Goal: Task Accomplishment & Management: Complete application form

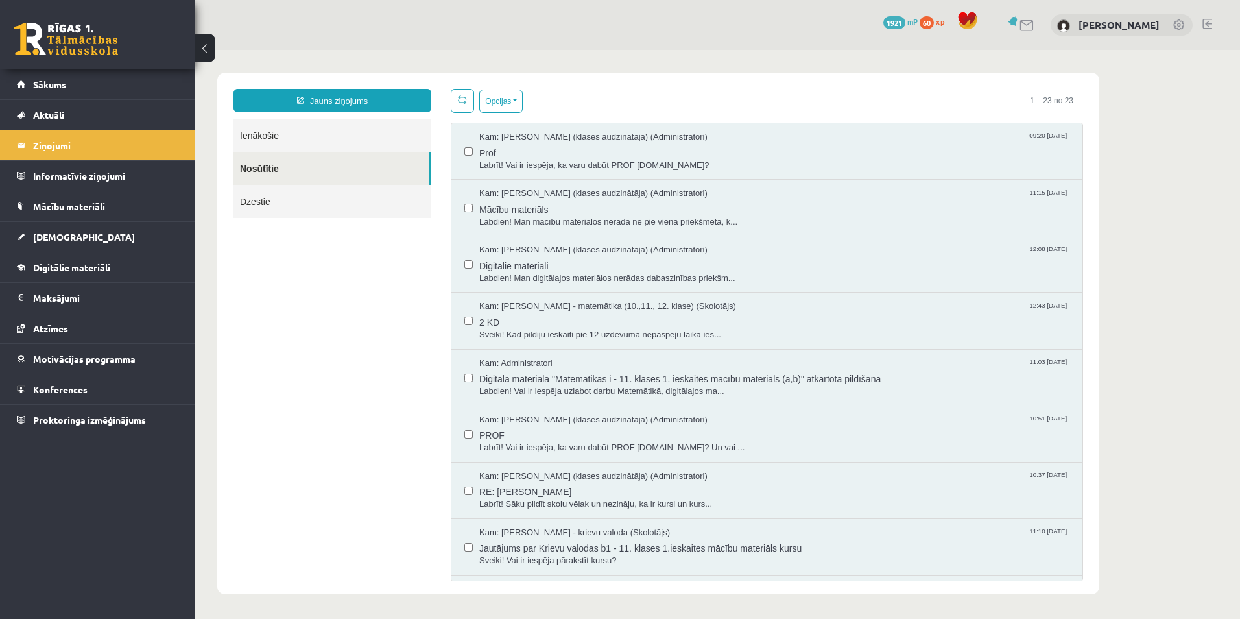
click at [323, 318] on ul "Ienākošie Nosūtītie Dzēstie" at bounding box center [332, 350] width 198 height 463
click at [75, 237] on link "[DEMOGRAPHIC_DATA]" at bounding box center [97, 237] width 161 height 30
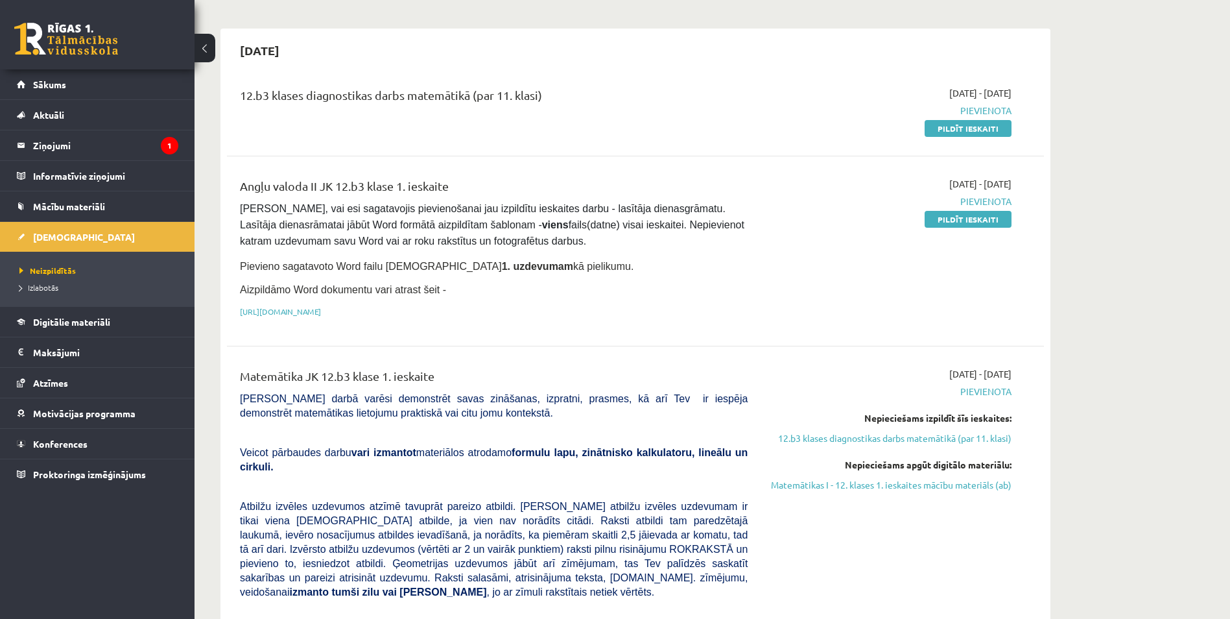
scroll to position [108, 0]
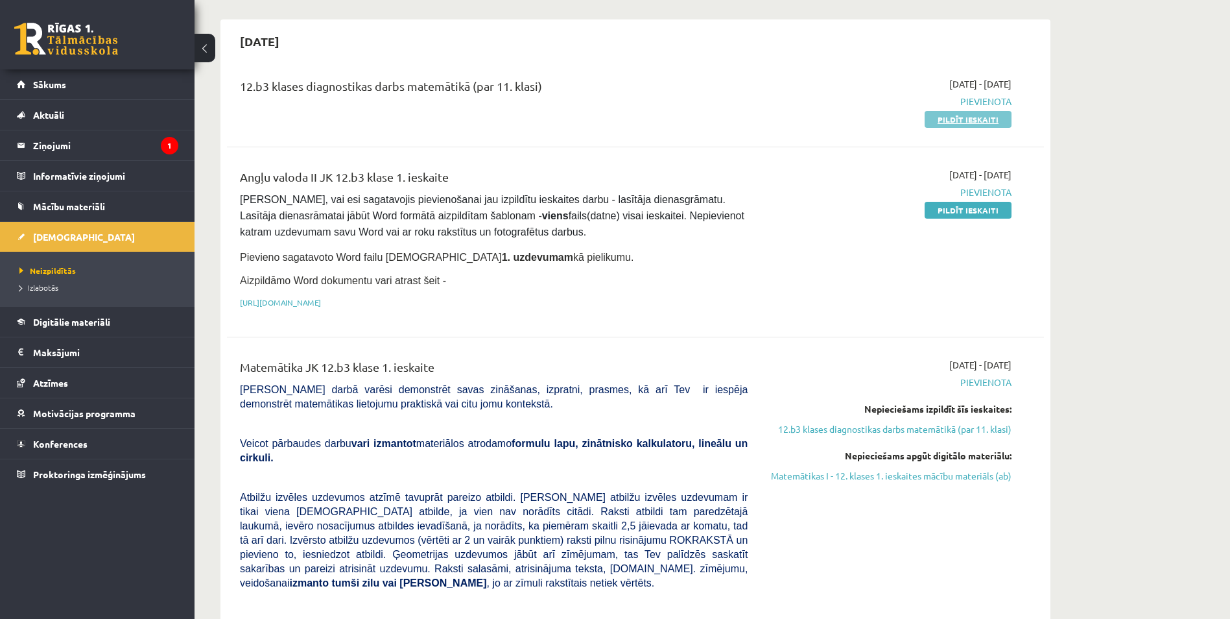
click at [940, 118] on link "Pildīt ieskaiti" at bounding box center [968, 119] width 87 height 17
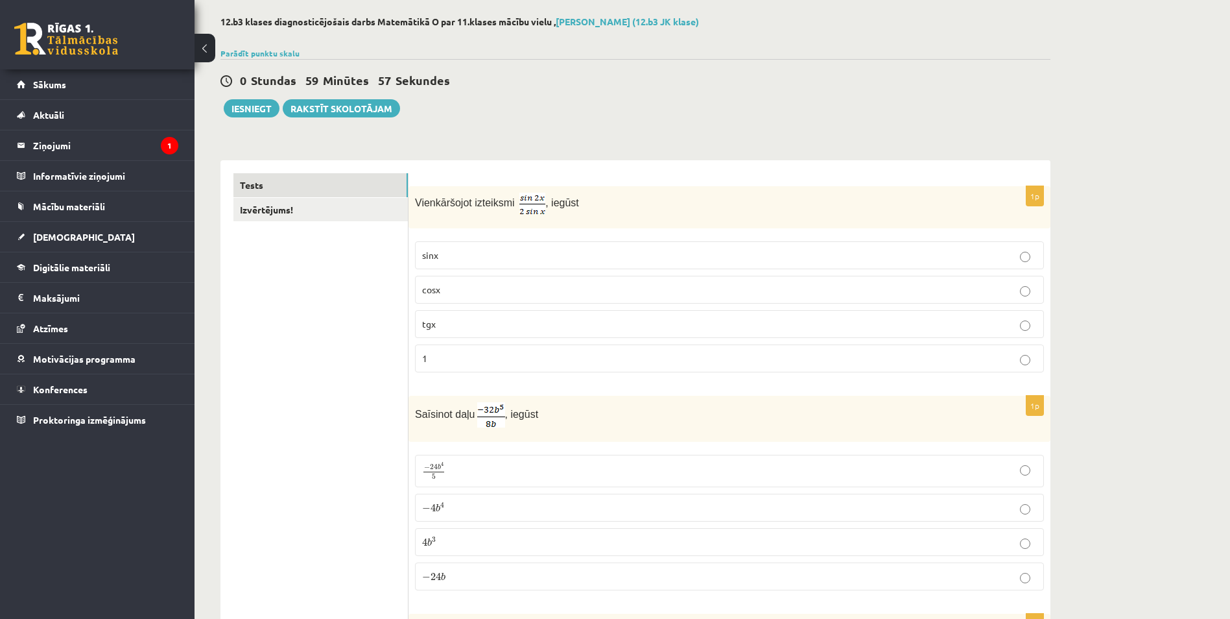
scroll to position [65, 0]
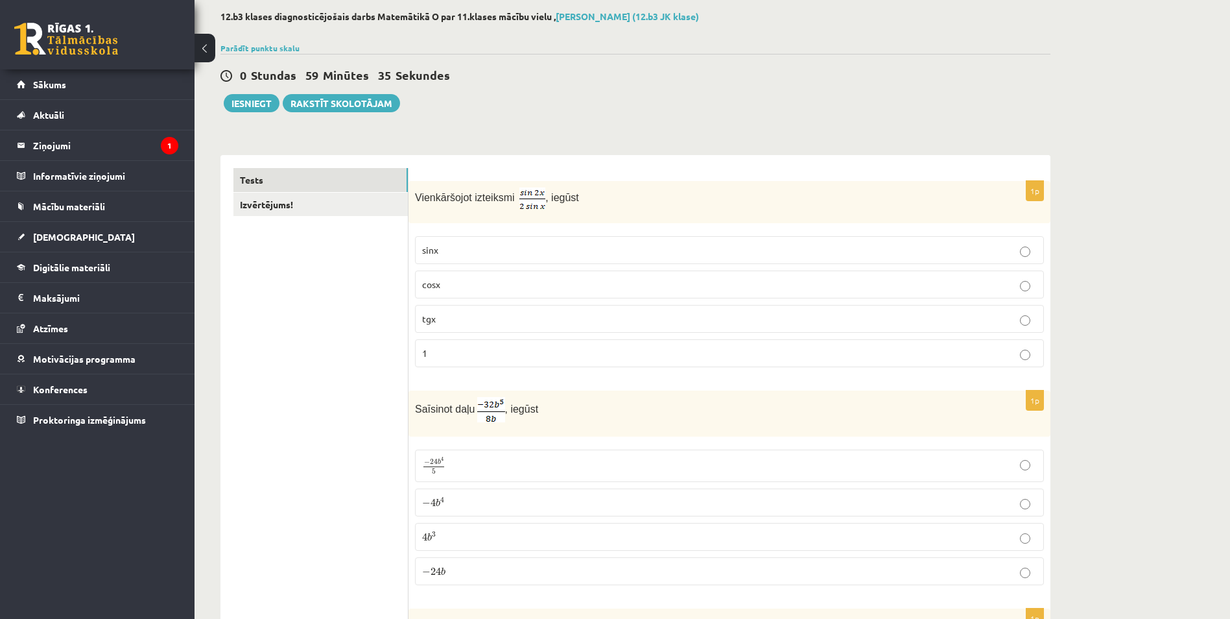
click at [453, 246] on p "sinx" at bounding box center [729, 250] width 615 height 14
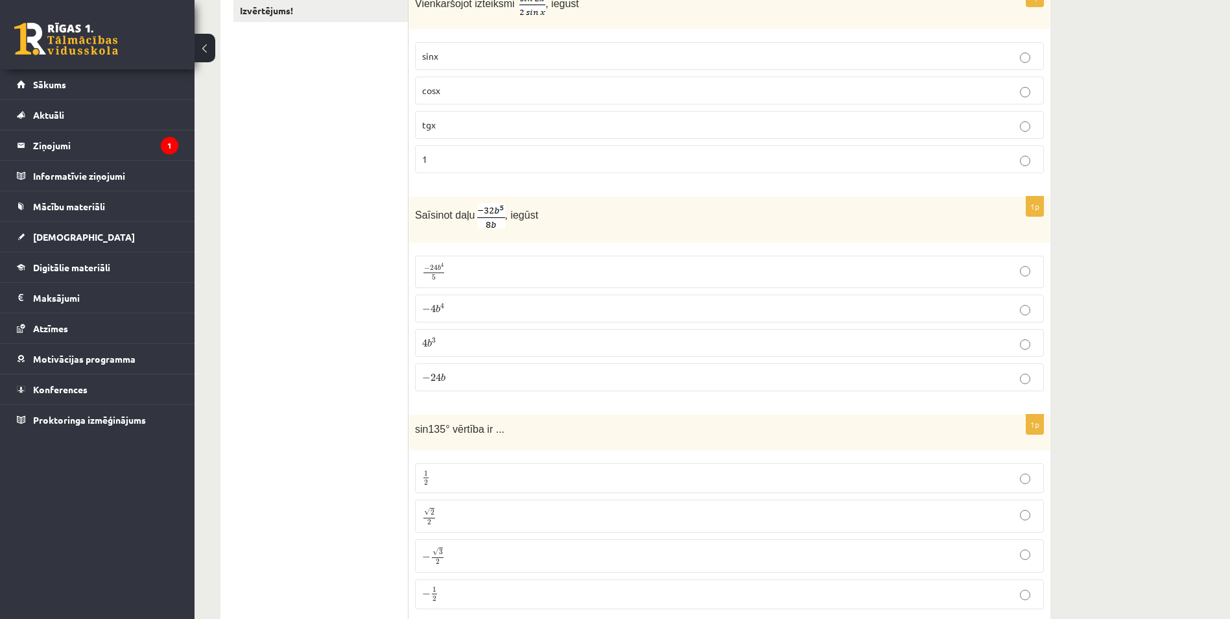
scroll to position [303, 0]
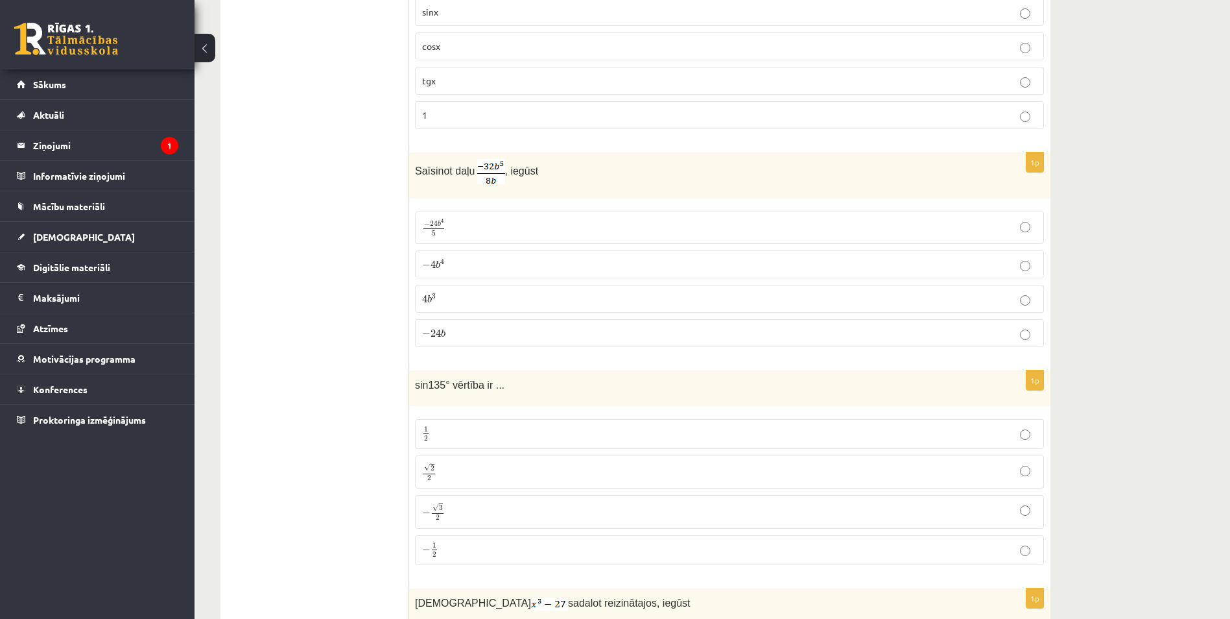
click at [440, 267] on span "b 4" at bounding box center [440, 263] width 9 height 9
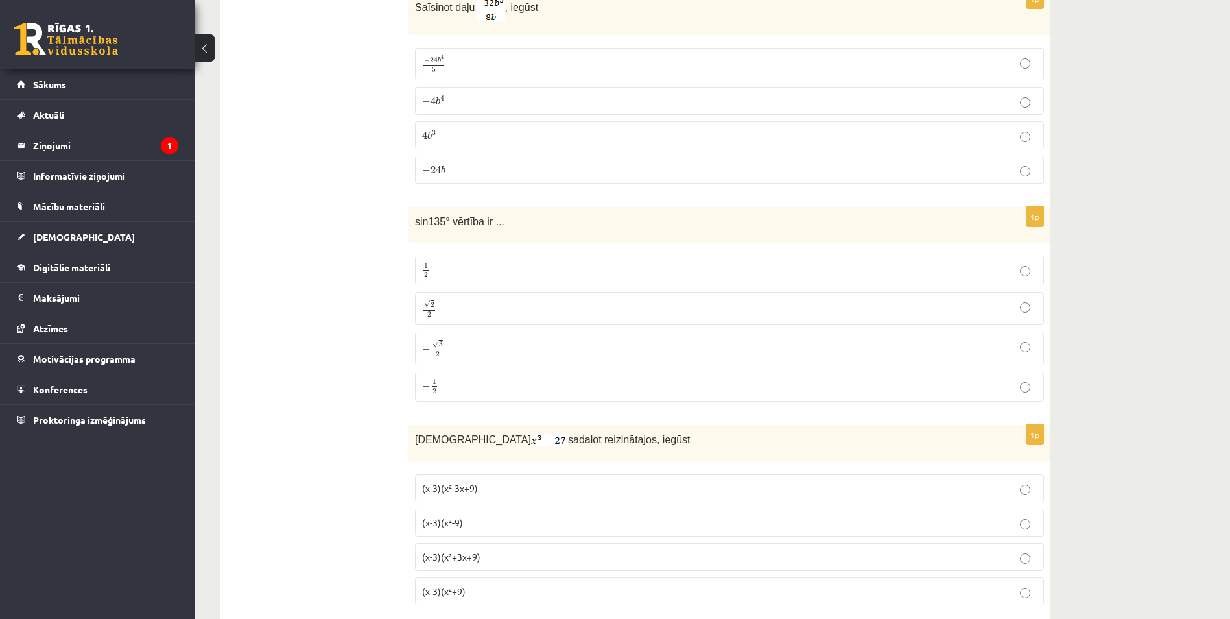
scroll to position [475, 0]
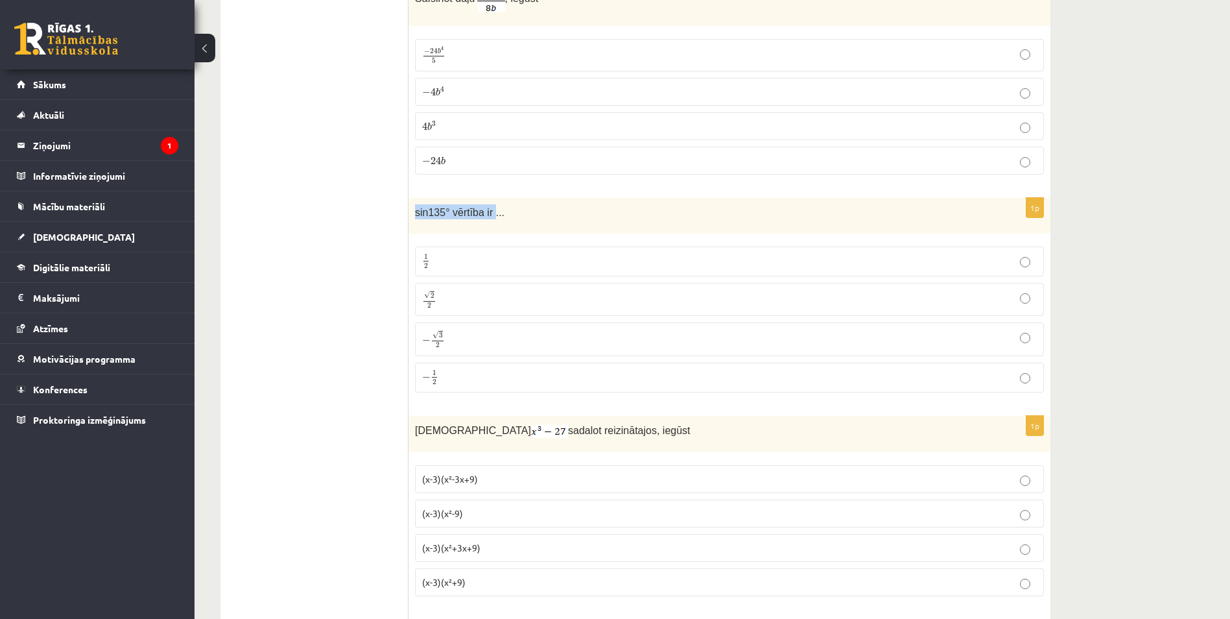
drag, startPoint x: 415, startPoint y: 214, endPoint x: 488, endPoint y: 211, distance: 72.7
click at [488, 211] on span "sin135° vērtība ir ..." at bounding box center [459, 212] width 89 height 11
copy span "sin135° vērtība ir"
click at [466, 299] on p "√ 2 2 2 2" at bounding box center [729, 299] width 615 height 19
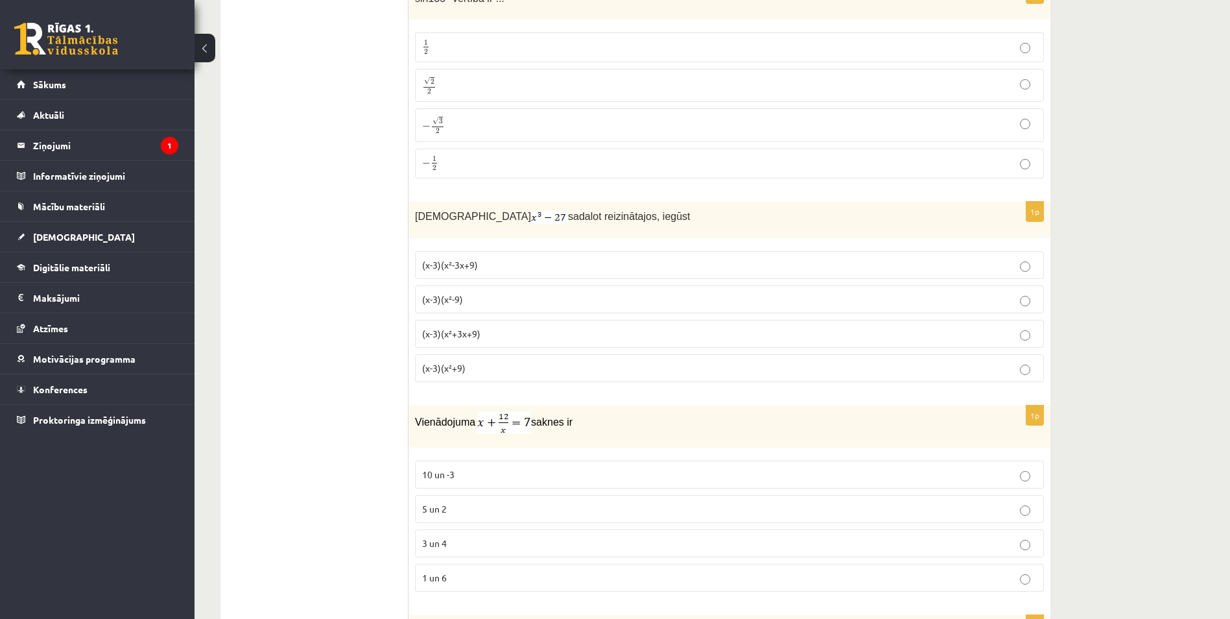
scroll to position [692, 0]
click at [472, 368] on p "(x-3)(x²+9)" at bounding box center [729, 366] width 615 height 14
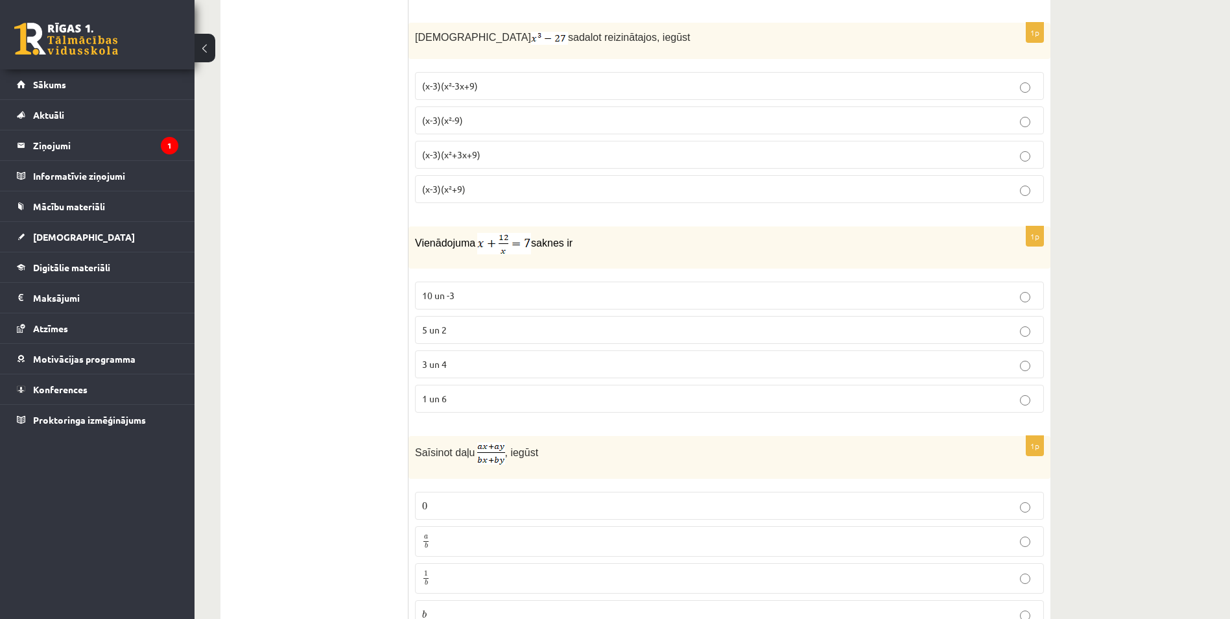
scroll to position [886, 0]
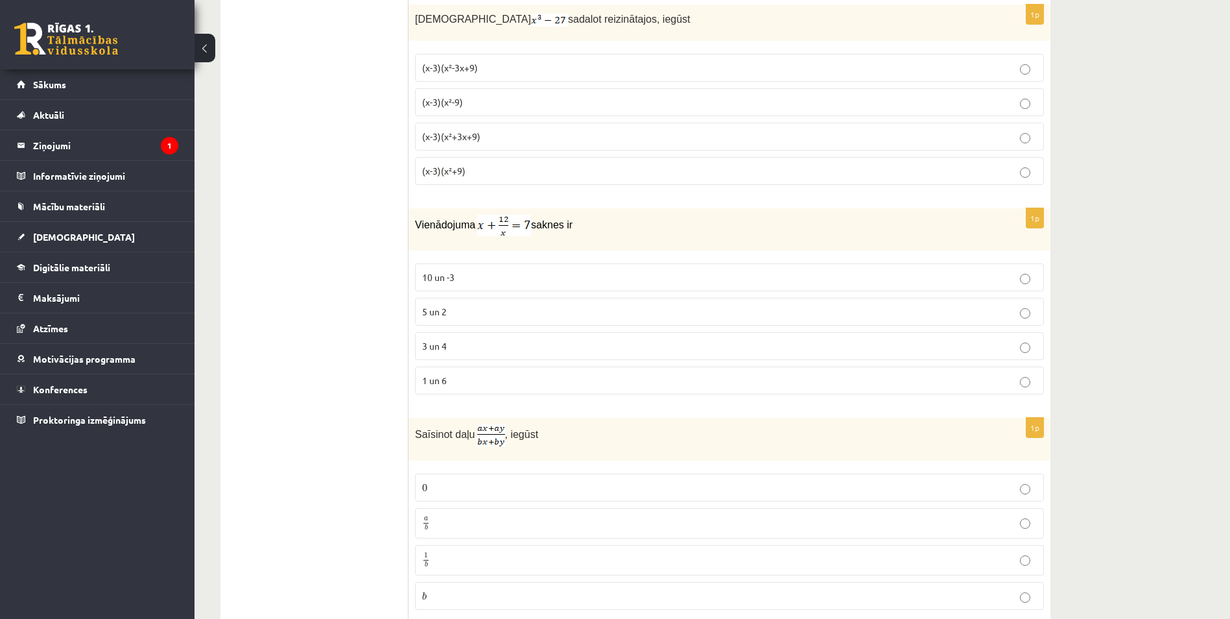
click at [454, 343] on p "3 un 4" at bounding box center [729, 346] width 615 height 14
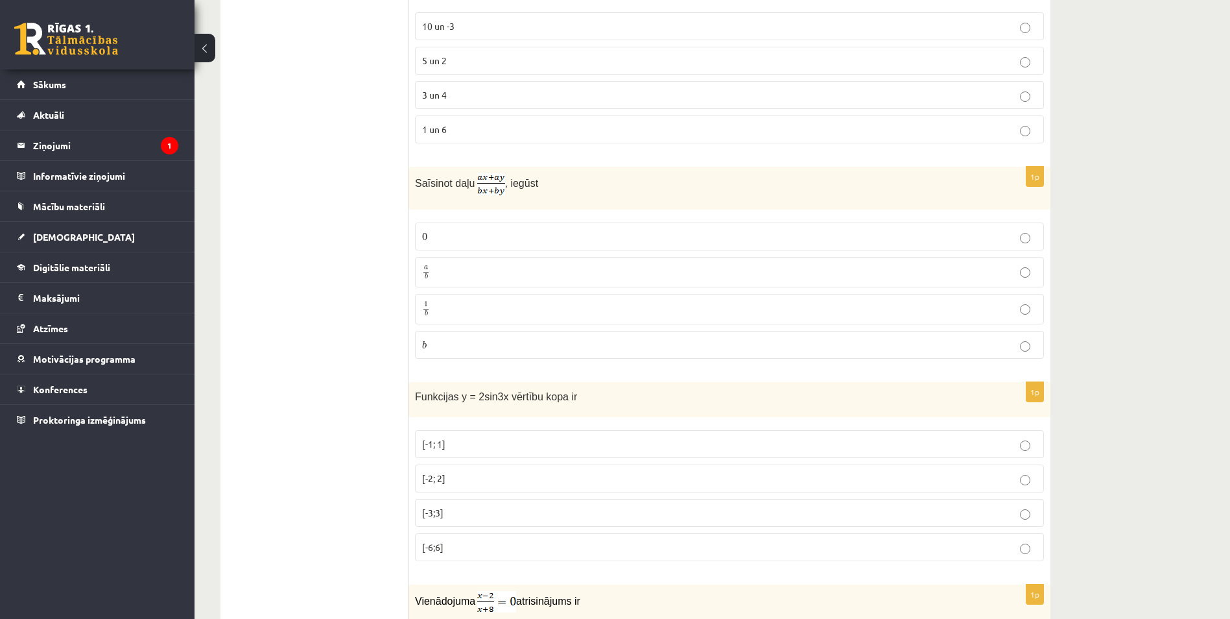
scroll to position [1146, 0]
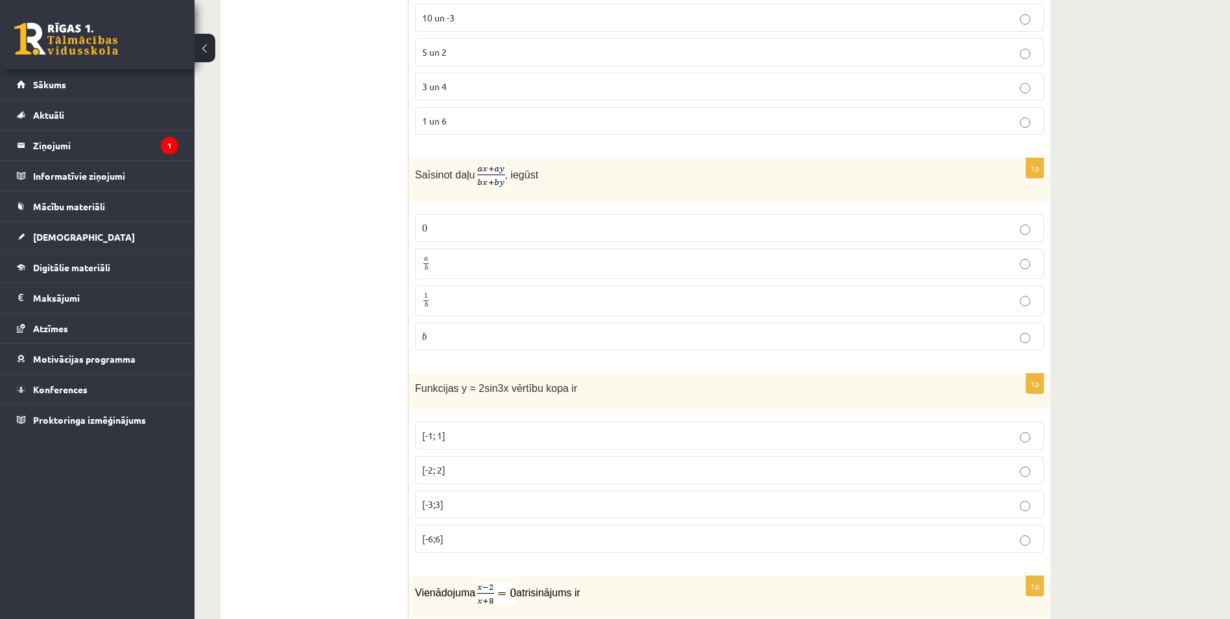
click at [462, 265] on p "a b a b" at bounding box center [729, 263] width 615 height 16
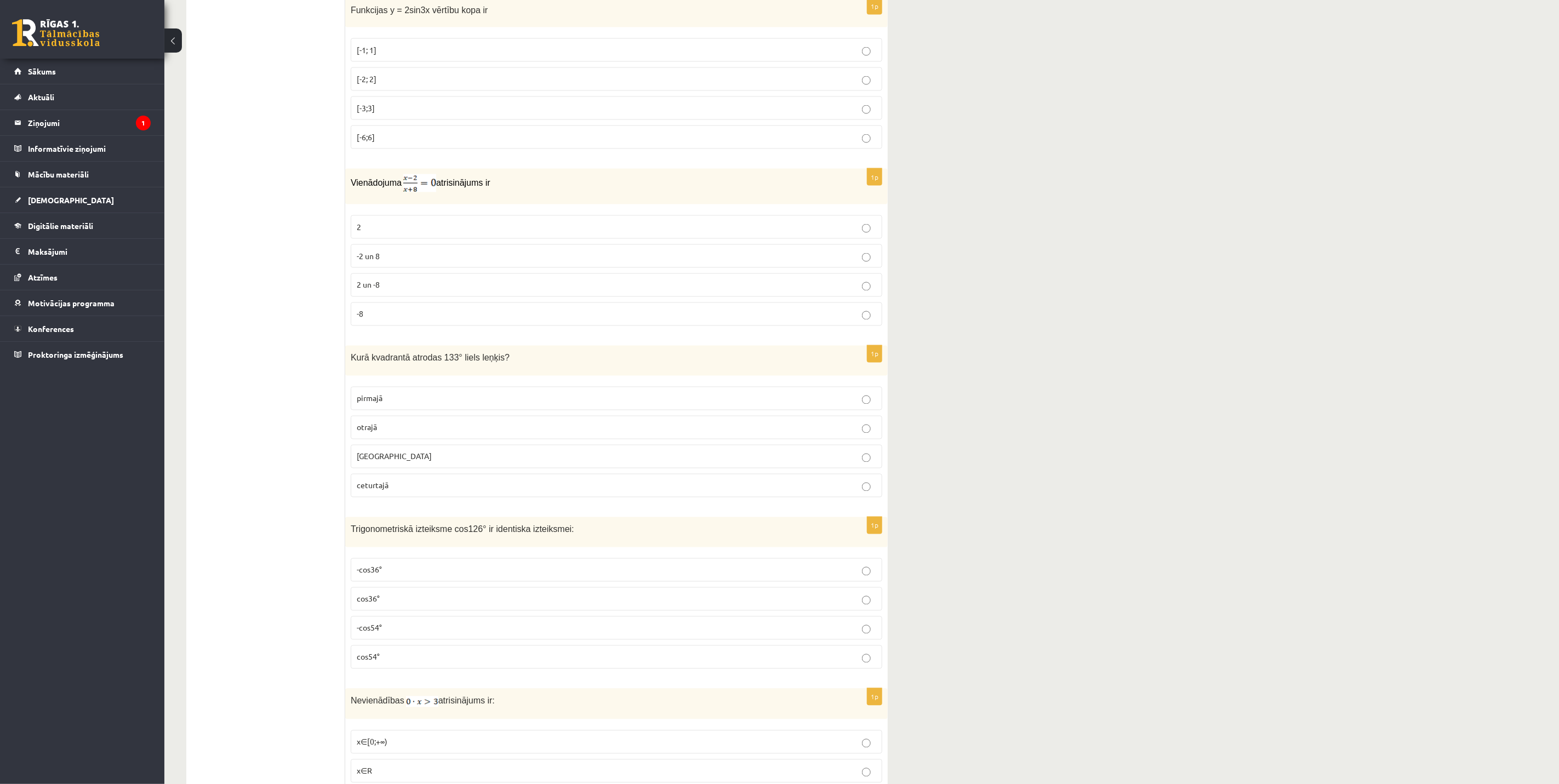
scroll to position [1288, 0]
click at [386, 84] on p "[-2; 2]" at bounding box center [616, 78] width 520 height 12
click at [370, 231] on p "2" at bounding box center [616, 226] width 520 height 12
click at [398, 289] on p "2 un -8" at bounding box center [616, 284] width 520 height 12
click at [400, 260] on p "-2 un 8" at bounding box center [616, 254] width 520 height 12
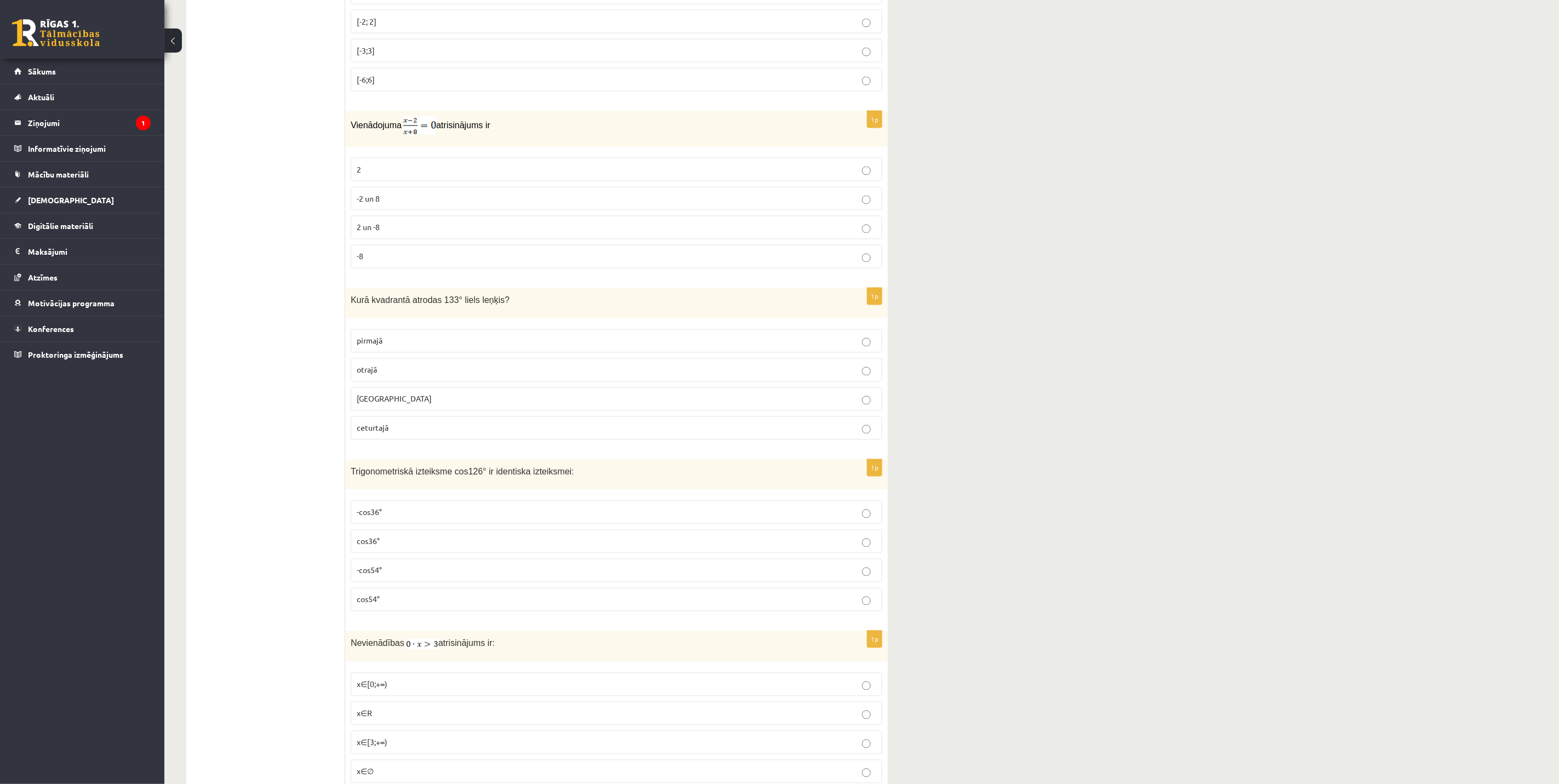
scroll to position [1342, 0]
click at [395, 378] on p "otrajā" at bounding box center [616, 372] width 520 height 12
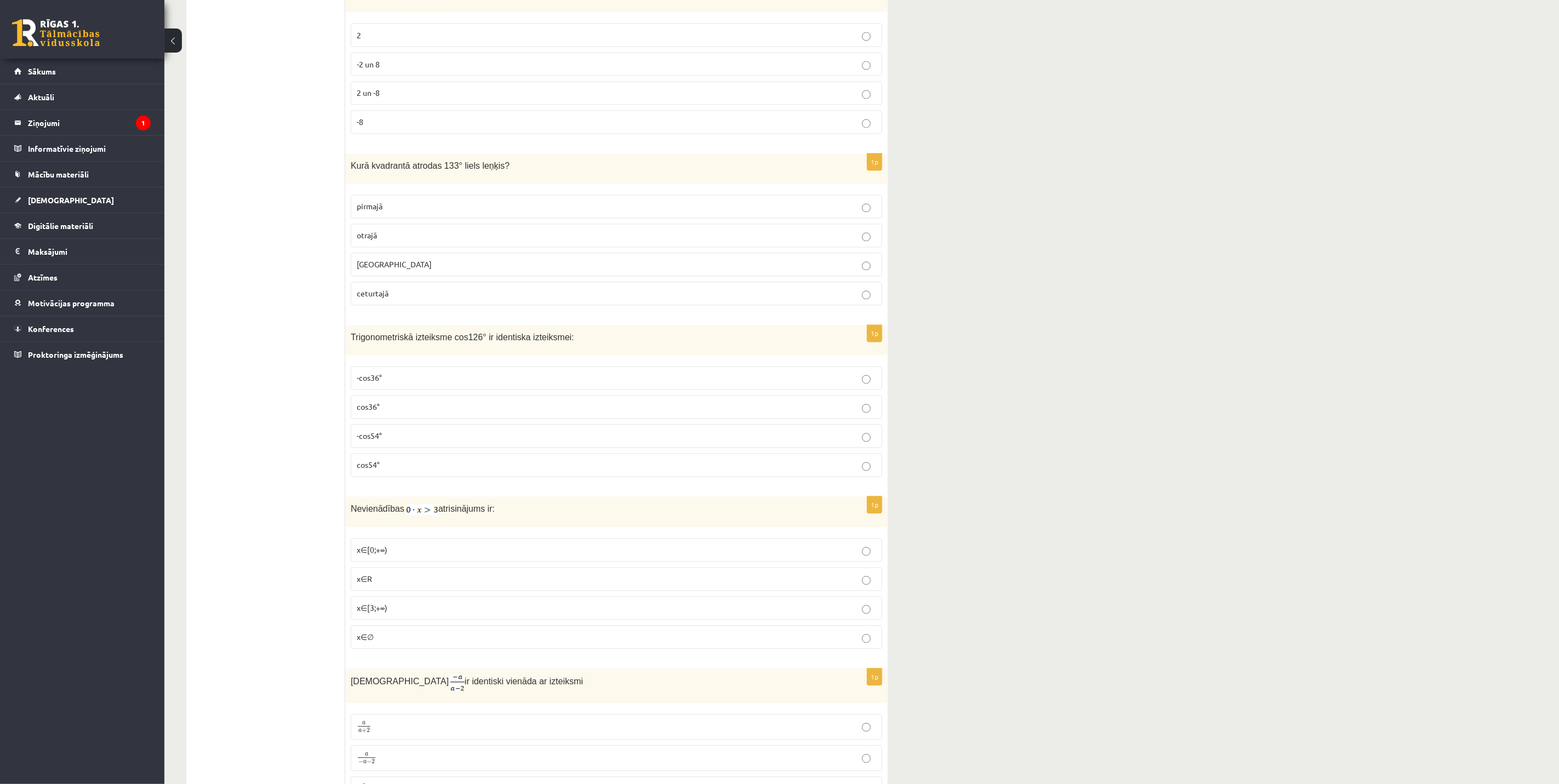
scroll to position [1479, 0]
click at [405, 440] on p "-cos54°" at bounding box center [616, 435] width 520 height 12
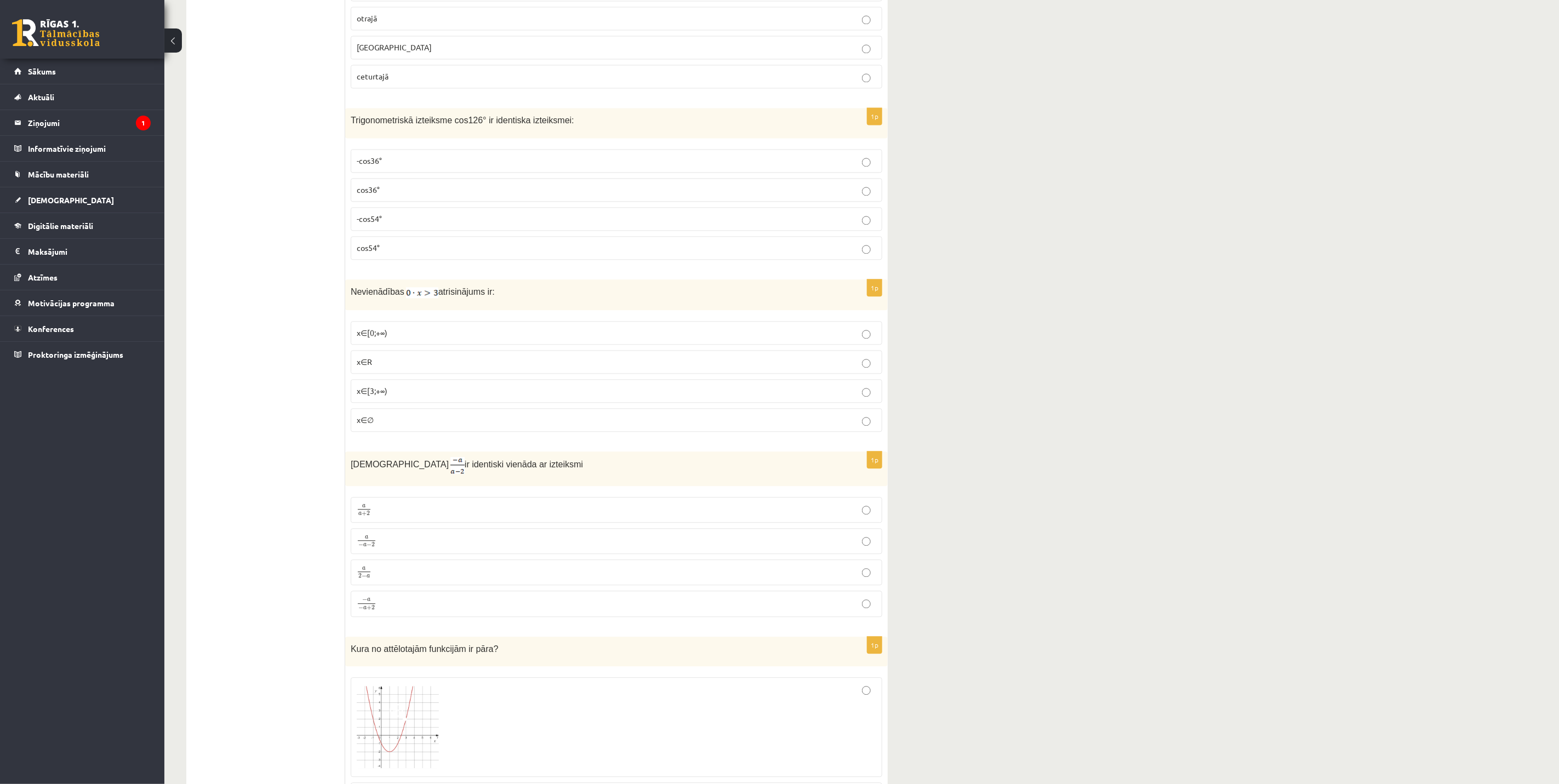
scroll to position [1752, 0]
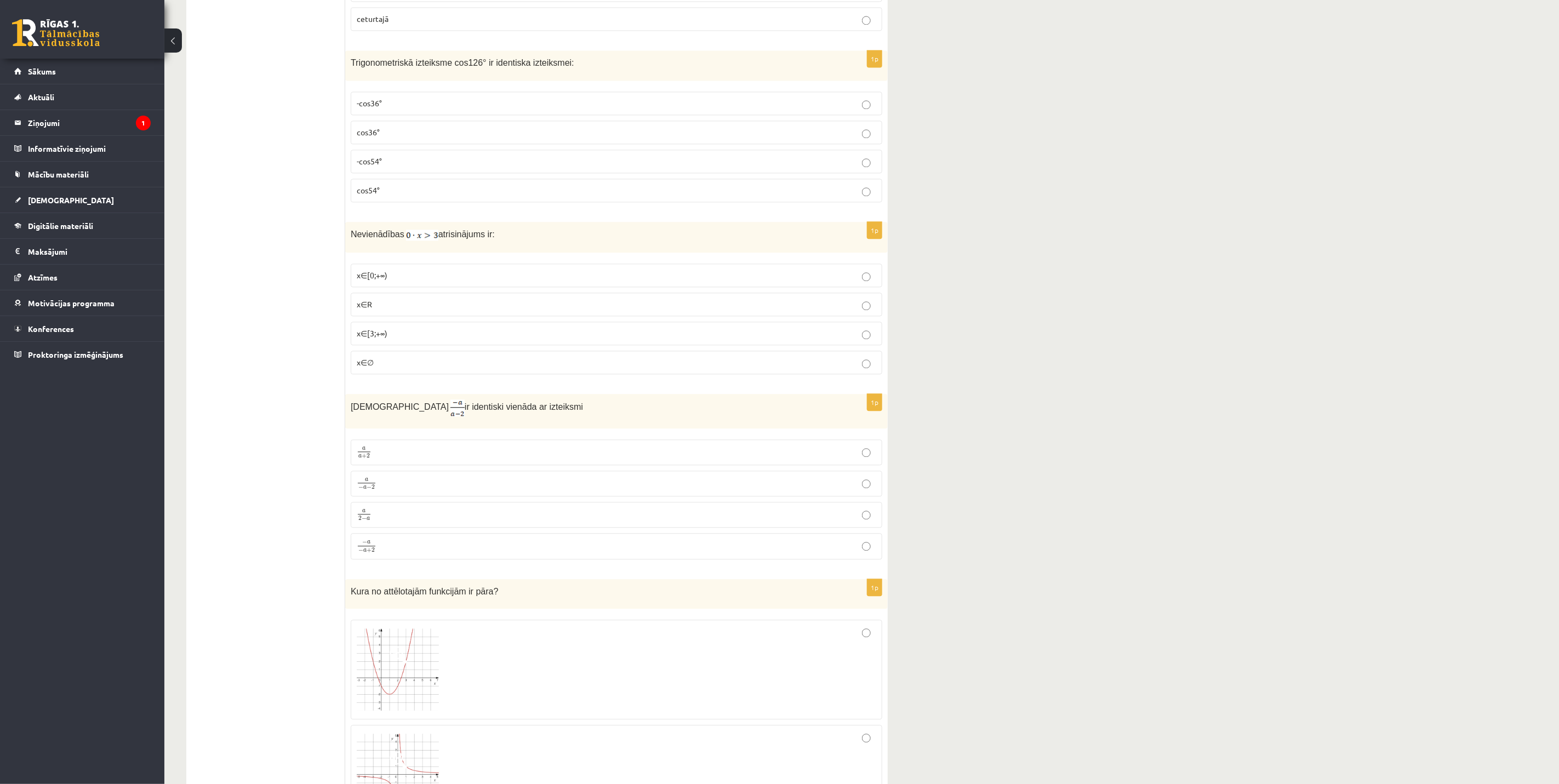
click at [401, 339] on p "x∈[3;+∞)" at bounding box center [616, 334] width 520 height 12
click at [398, 281] on p "x∈[0;+∞)" at bounding box center [616, 275] width 520 height 12
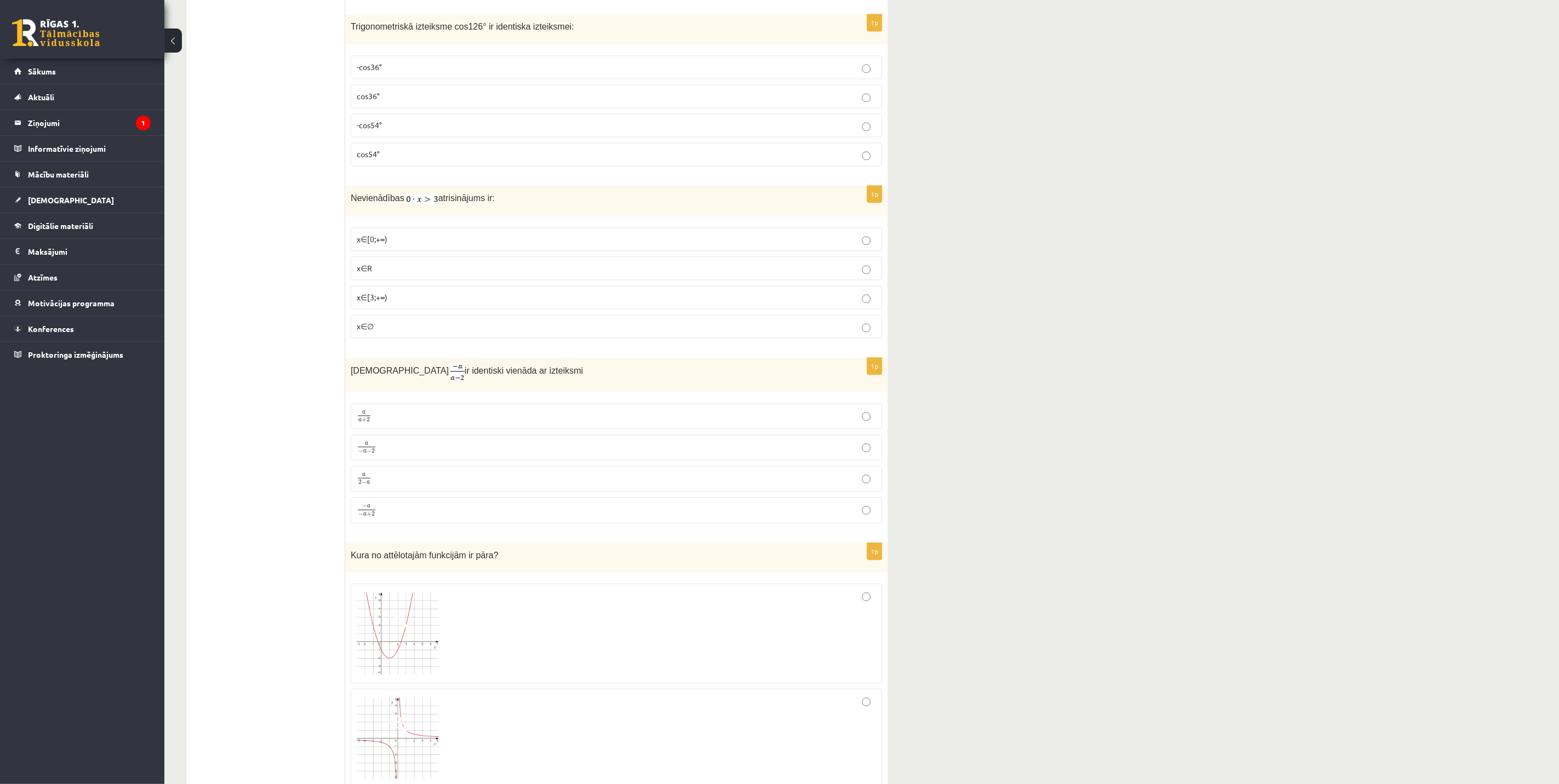
scroll to position [1808, 0]
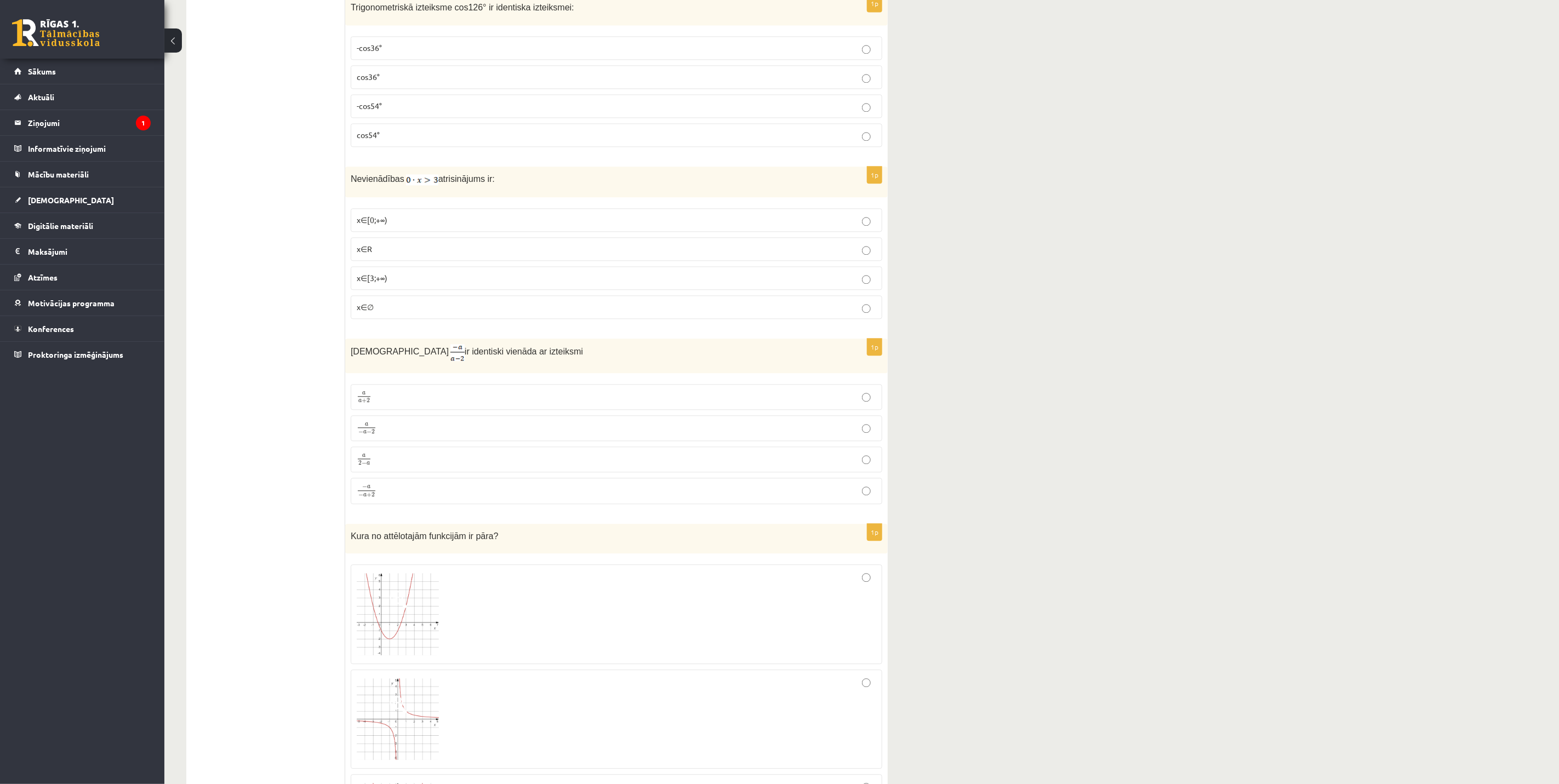
click at [395, 290] on label "x∈[3;+∞)" at bounding box center [616, 278] width 531 height 24
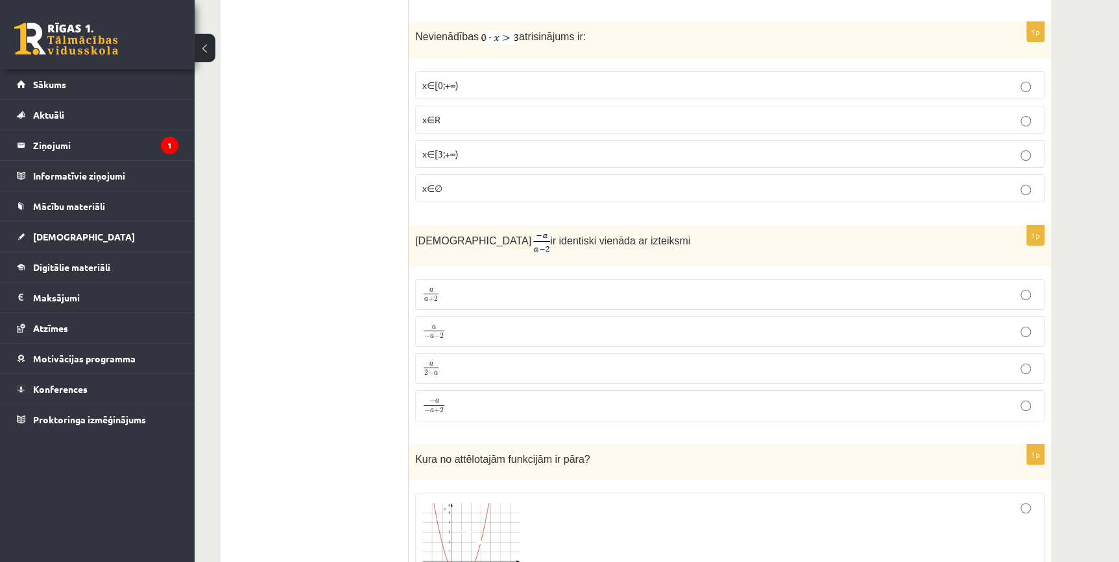
scroll to position [2316, 0]
click at [451, 398] on p "− a − a + 2 − a − a + 2" at bounding box center [729, 405] width 615 height 17
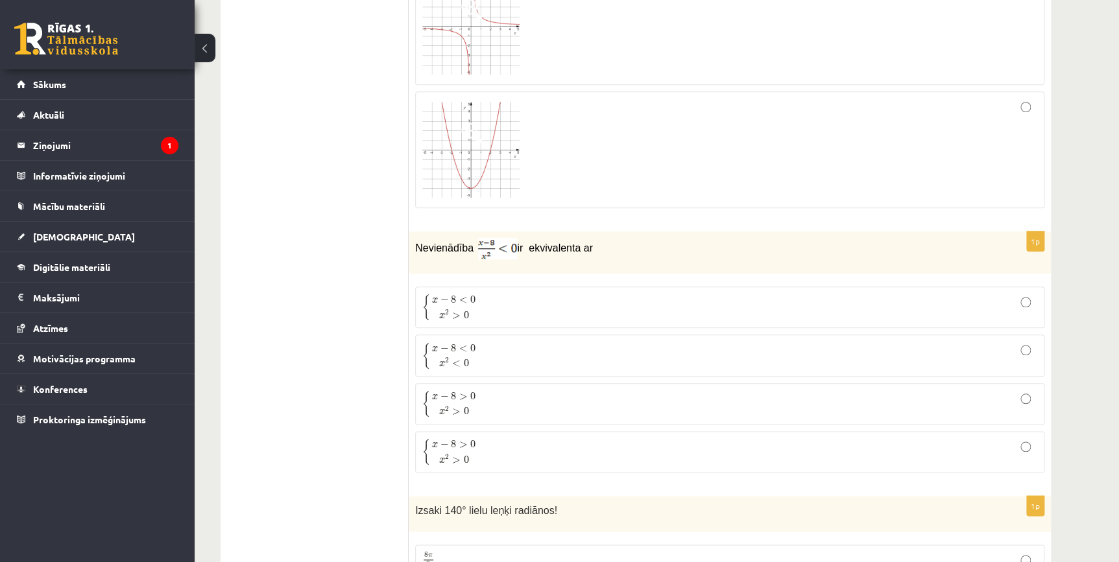
scroll to position [2984, 0]
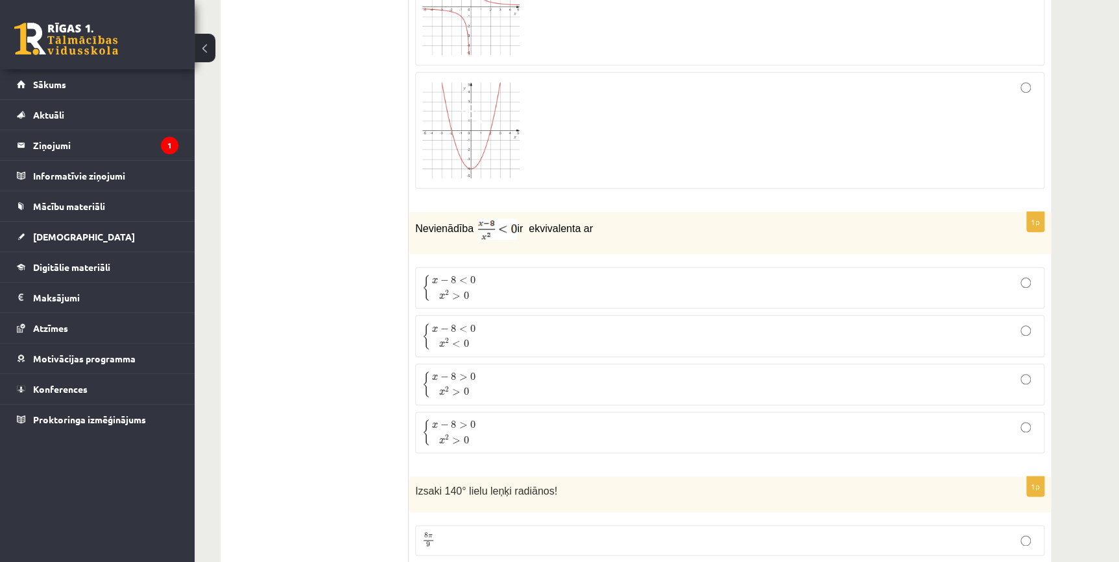
drag, startPoint x: 486, startPoint y: 327, endPoint x: 325, endPoint y: 317, distance: 161.1
click at [325, 317] on ul "Tests Izvērtējums!" at bounding box center [320, 531] width 175 height 6565
click at [466, 326] on span "<" at bounding box center [463, 329] width 8 height 6
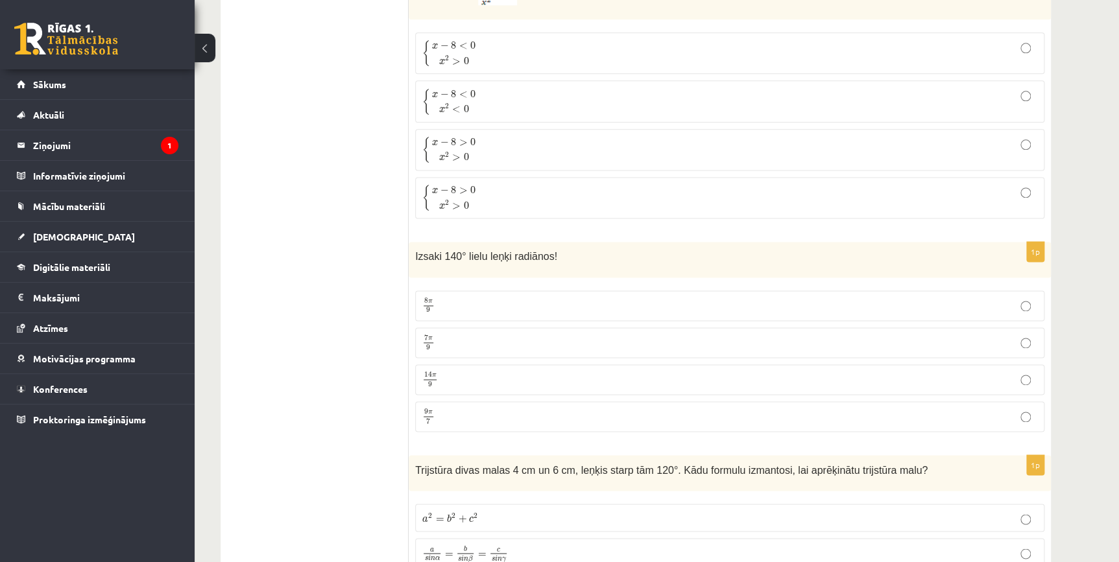
scroll to position [3220, 0]
click at [462, 363] on label "14 π 9 14 π 9" at bounding box center [729, 378] width 629 height 30
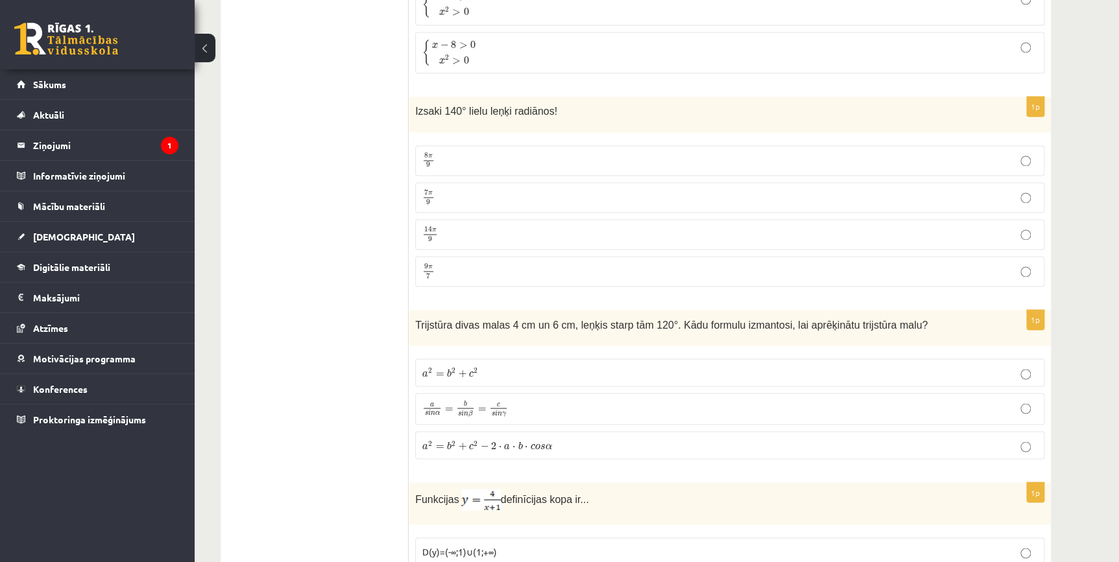
scroll to position [3377, 0]
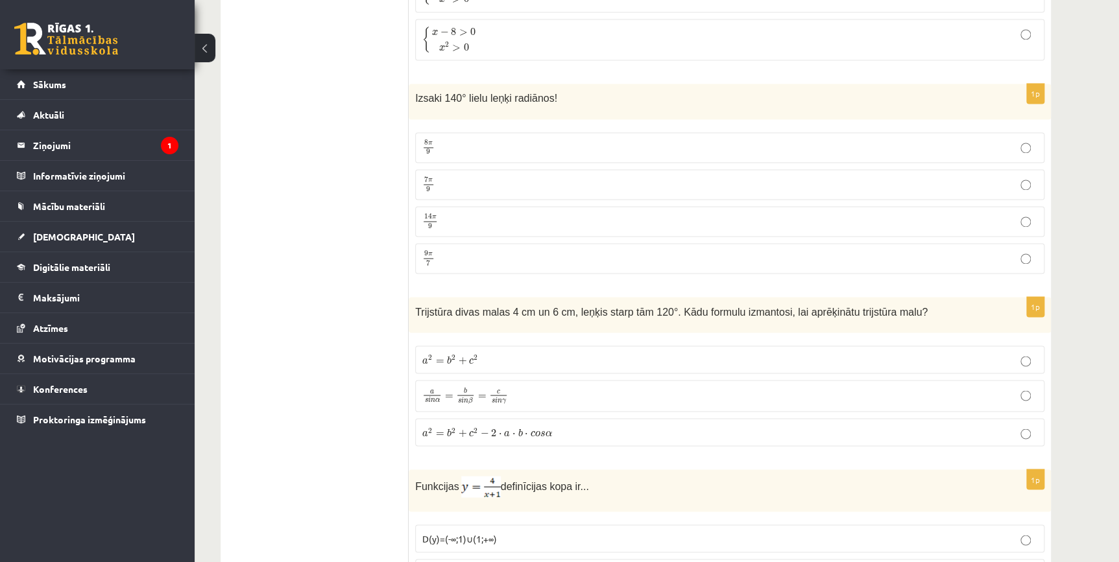
click at [473, 355] on span "2" at bounding box center [475, 358] width 4 height 6
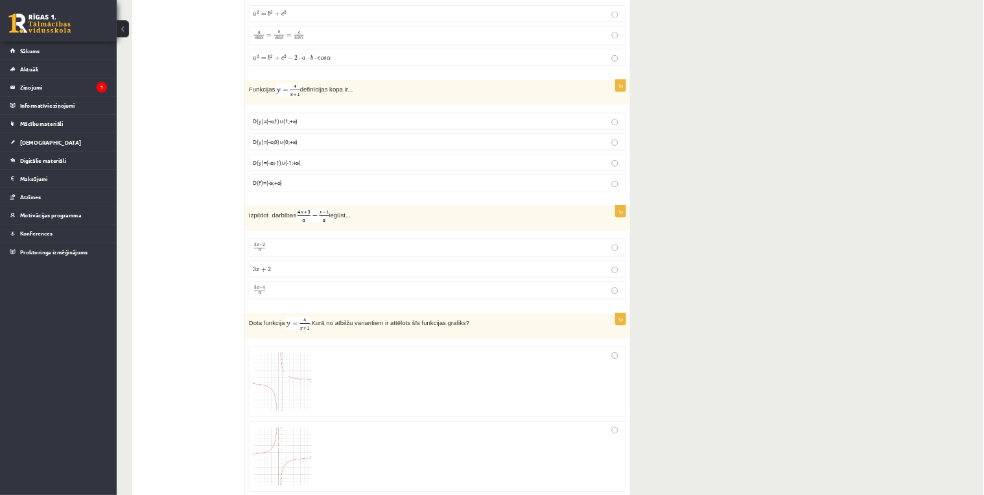
scroll to position [3714, 0]
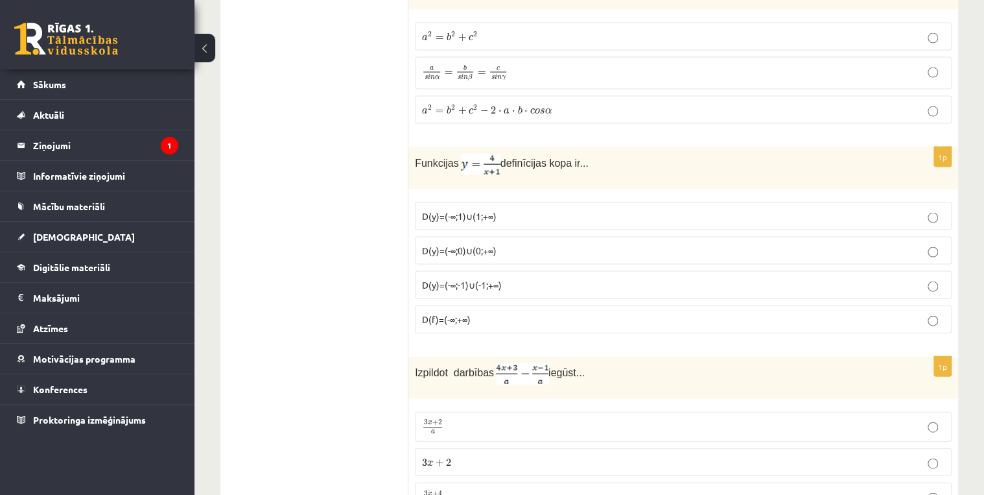
click at [490, 244] on span "D(y)=(-∞;0)∪(0;+∞)" at bounding box center [459, 250] width 75 height 12
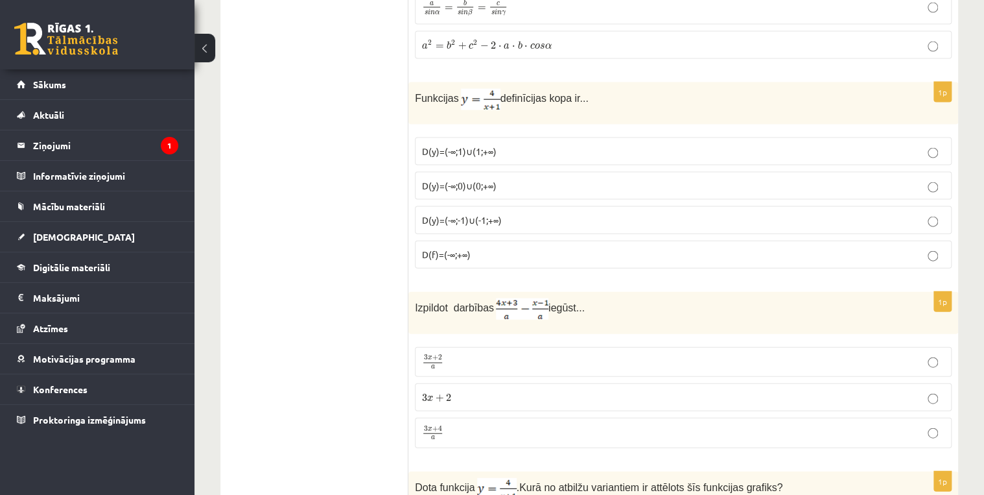
scroll to position [3783, 0]
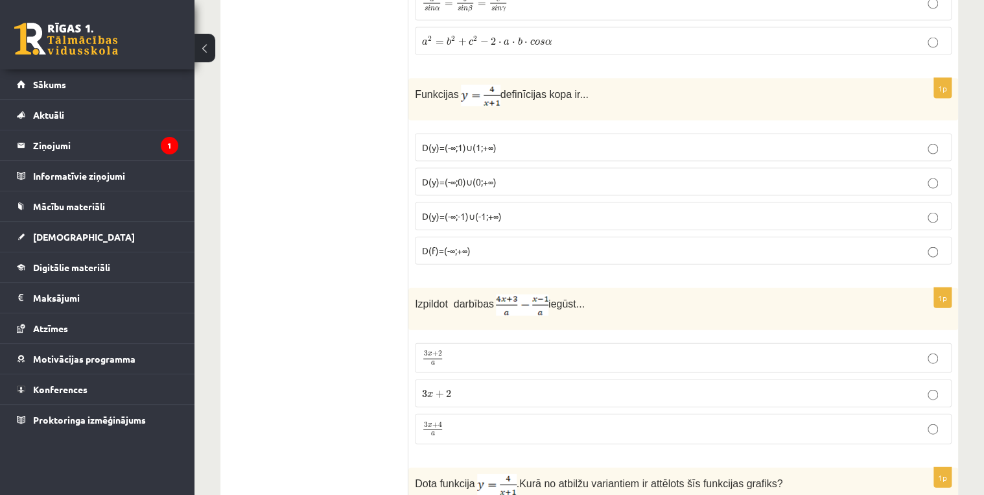
click at [489, 421] on p "3 x + 4 a 3 x + 4 a" at bounding box center [683, 429] width 523 height 16
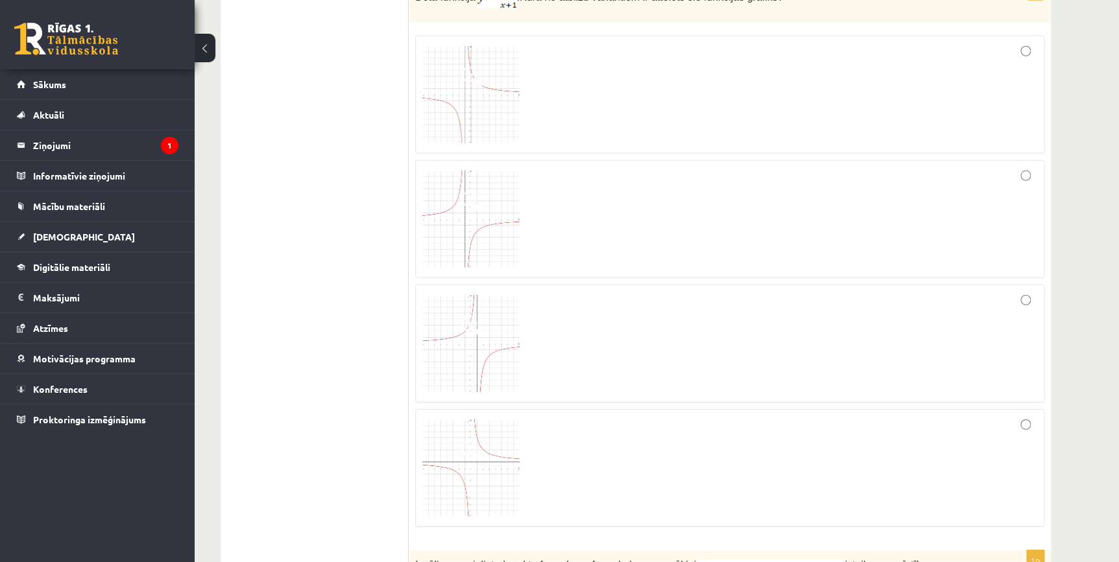
scroll to position [4256, 0]
click at [630, 81] on div at bounding box center [729, 93] width 615 height 104
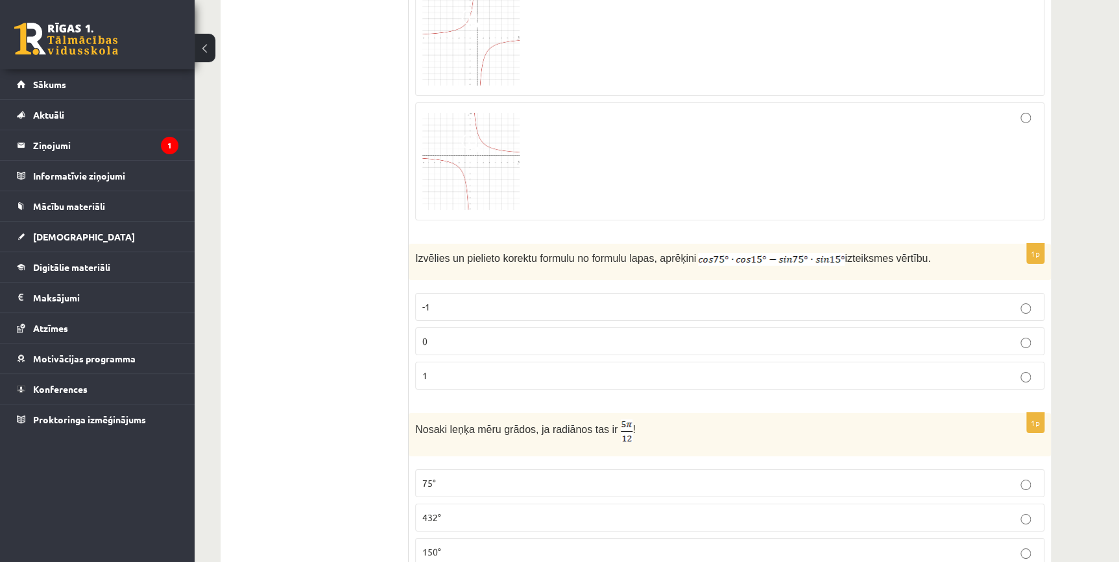
scroll to position [4610, 0]
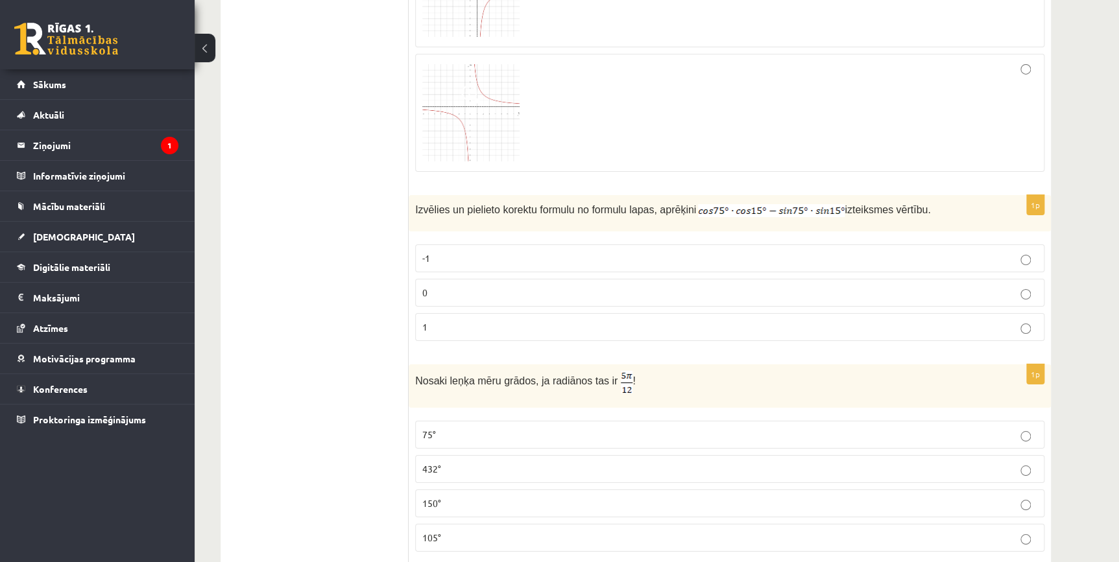
click at [480, 320] on p "1" at bounding box center [729, 327] width 615 height 14
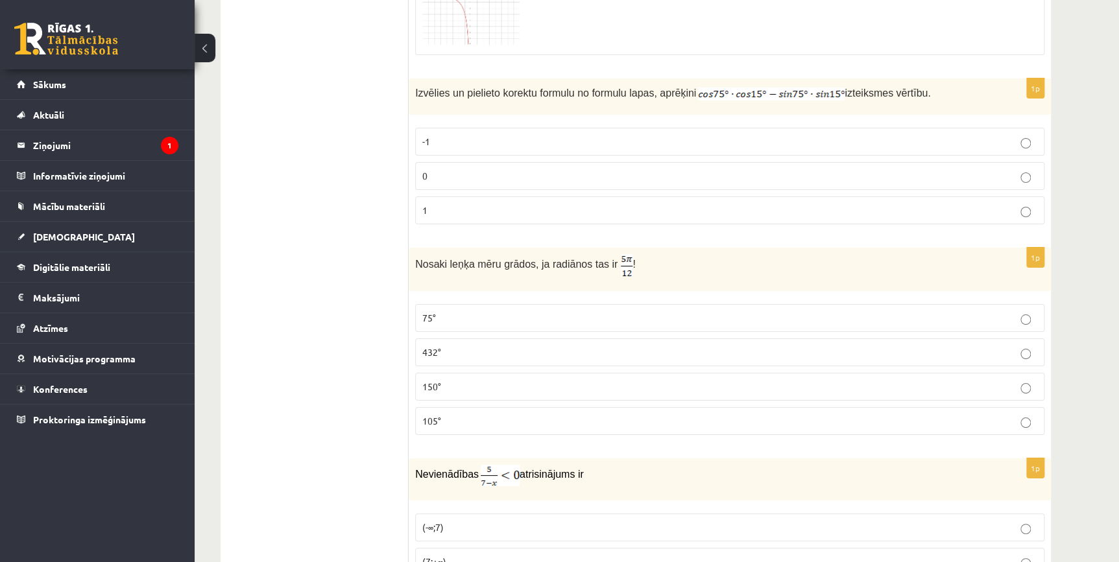
scroll to position [4728, 0]
click at [466, 379] on p "150°" at bounding box center [729, 386] width 615 height 14
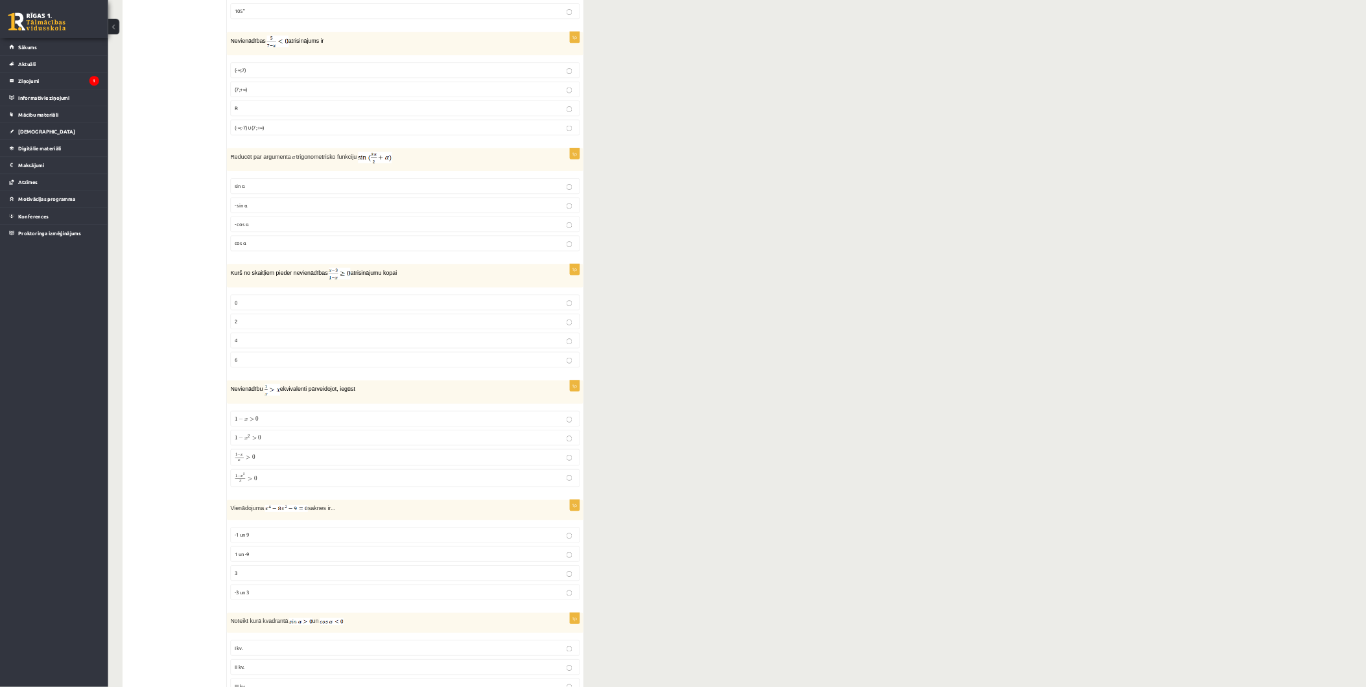
scroll to position [5071, 0]
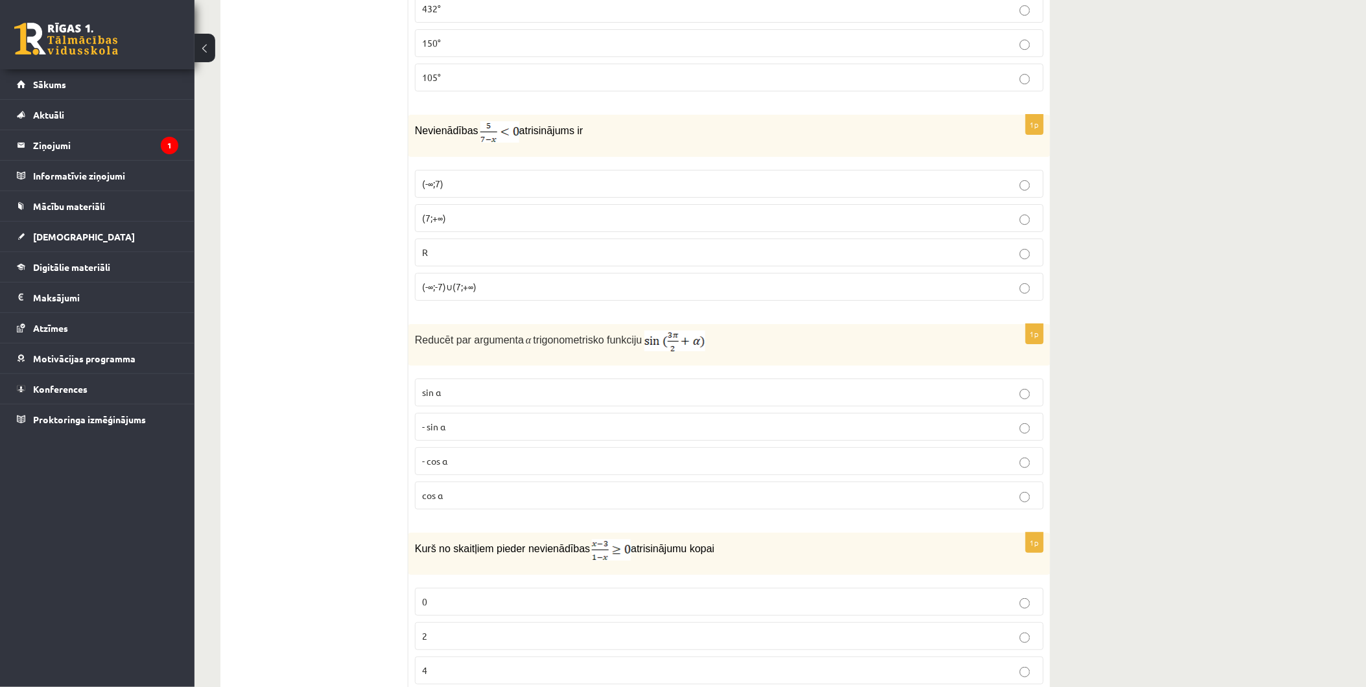
click at [469, 225] on p "(7;+∞)" at bounding box center [729, 218] width 615 height 14
click at [461, 468] on p "- cos ⁡α" at bounding box center [729, 462] width 615 height 14
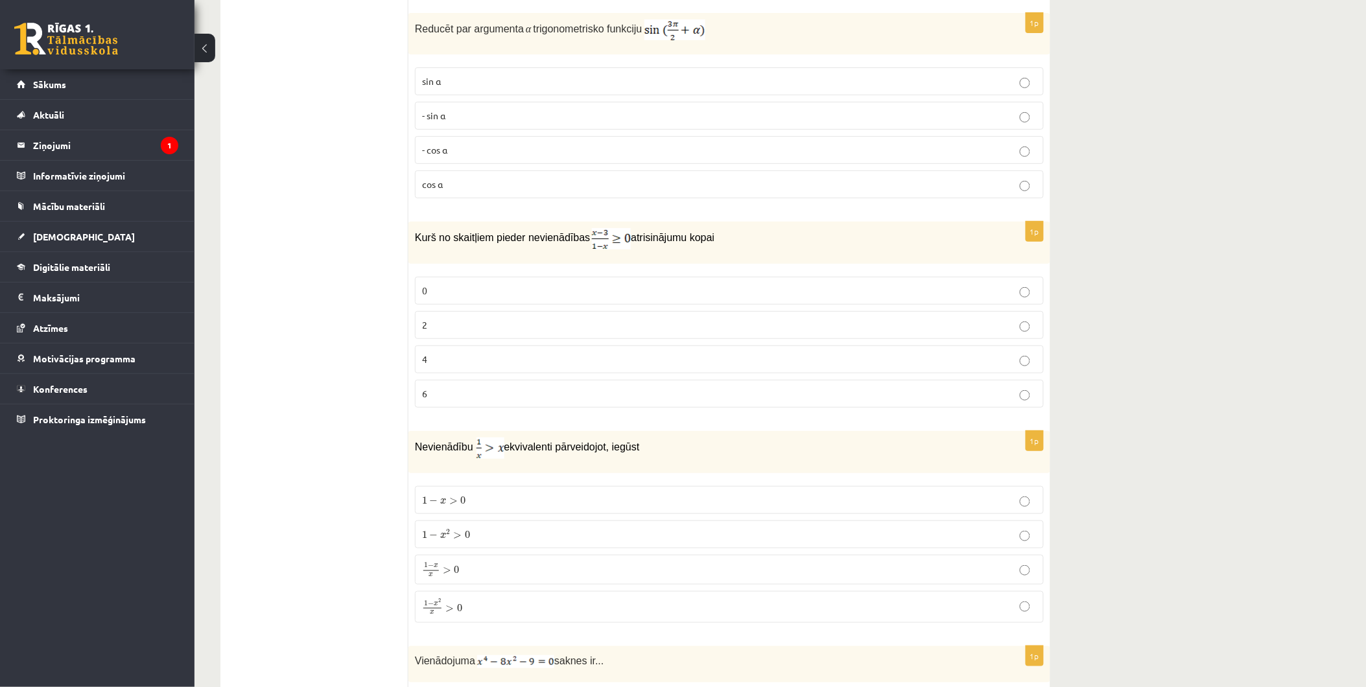
scroll to position [5383, 0]
click at [461, 297] on p "0" at bounding box center [729, 290] width 615 height 14
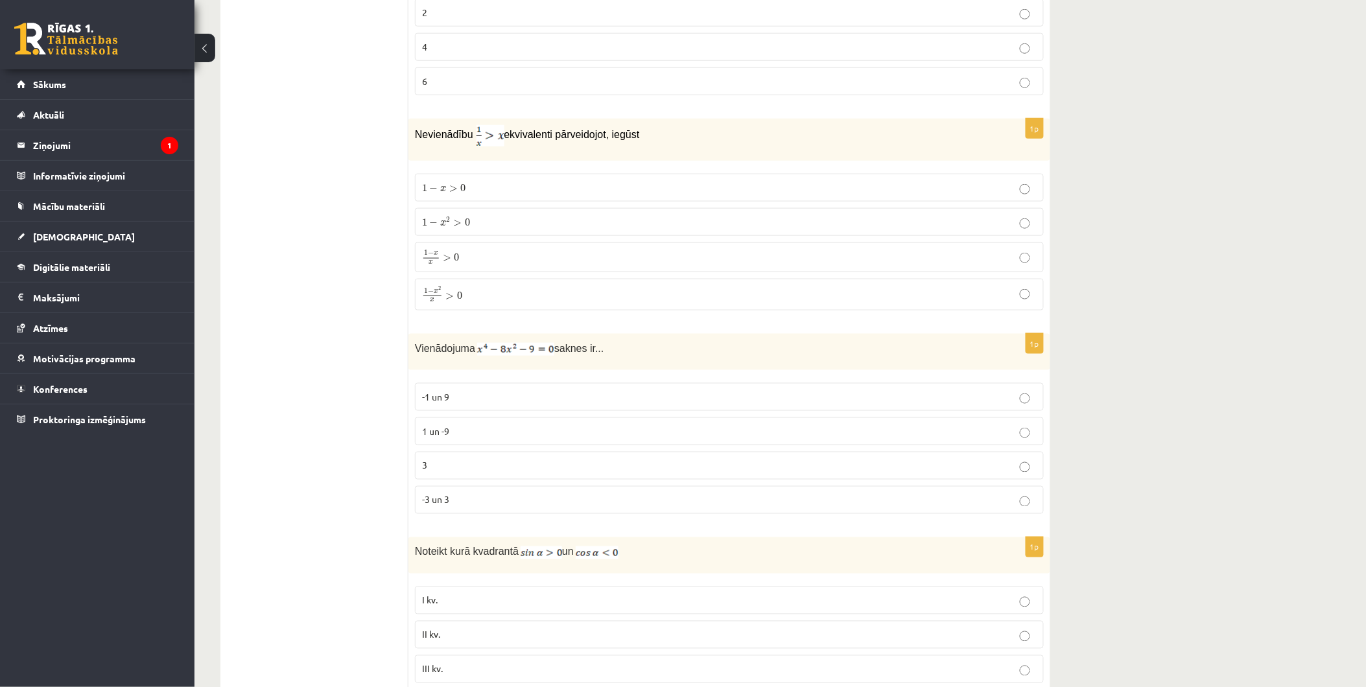
scroll to position [5695, 0]
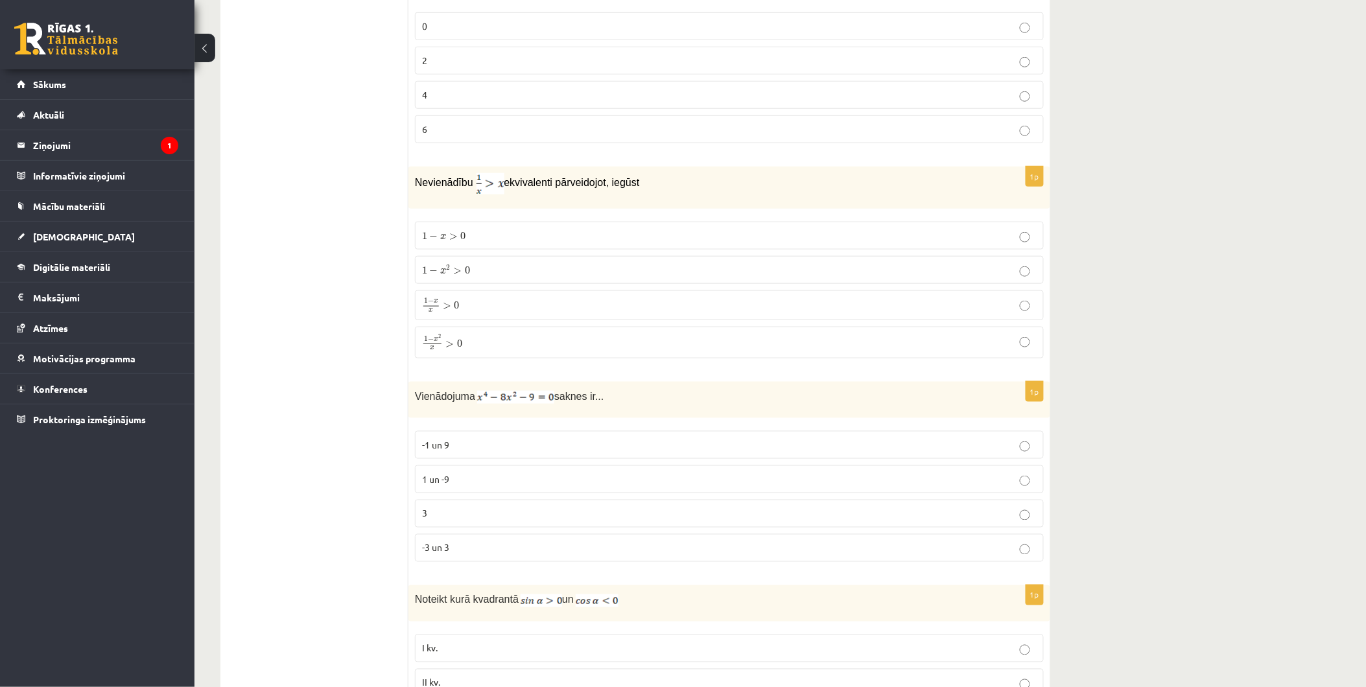
click at [465, 67] on p "2" at bounding box center [729, 61] width 615 height 14
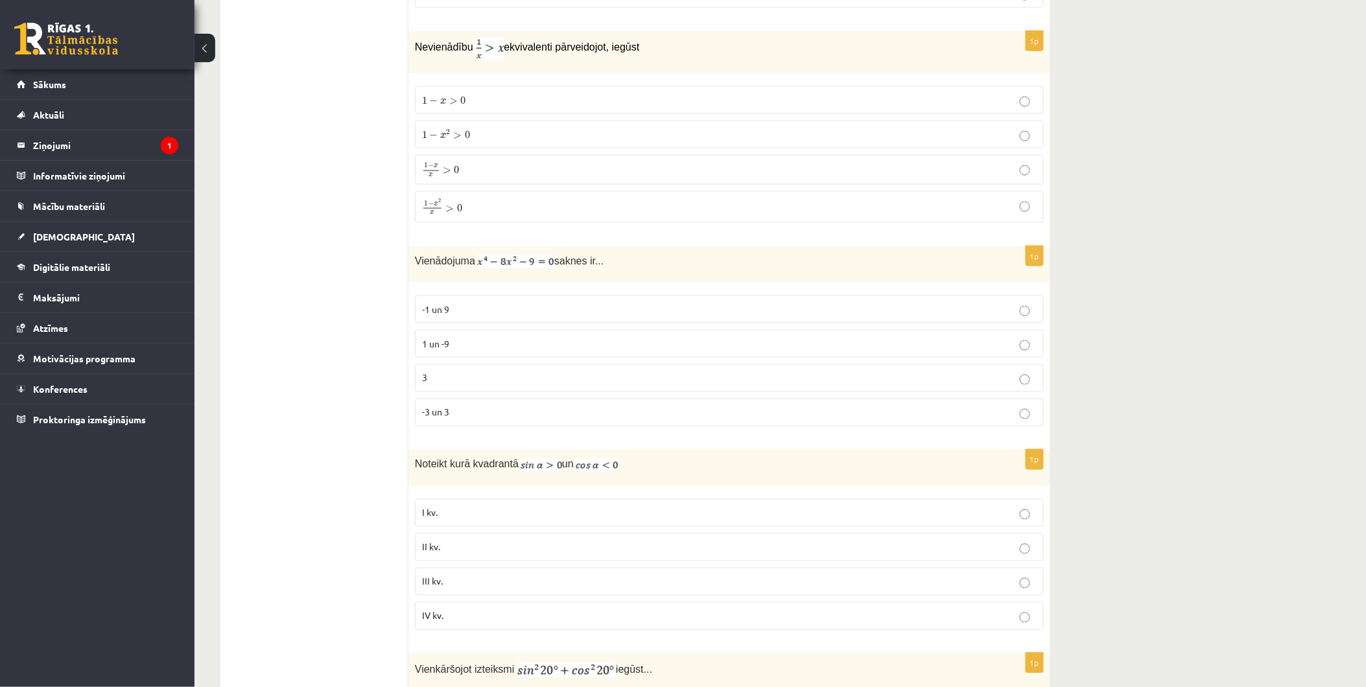
scroll to position [5791, 0]
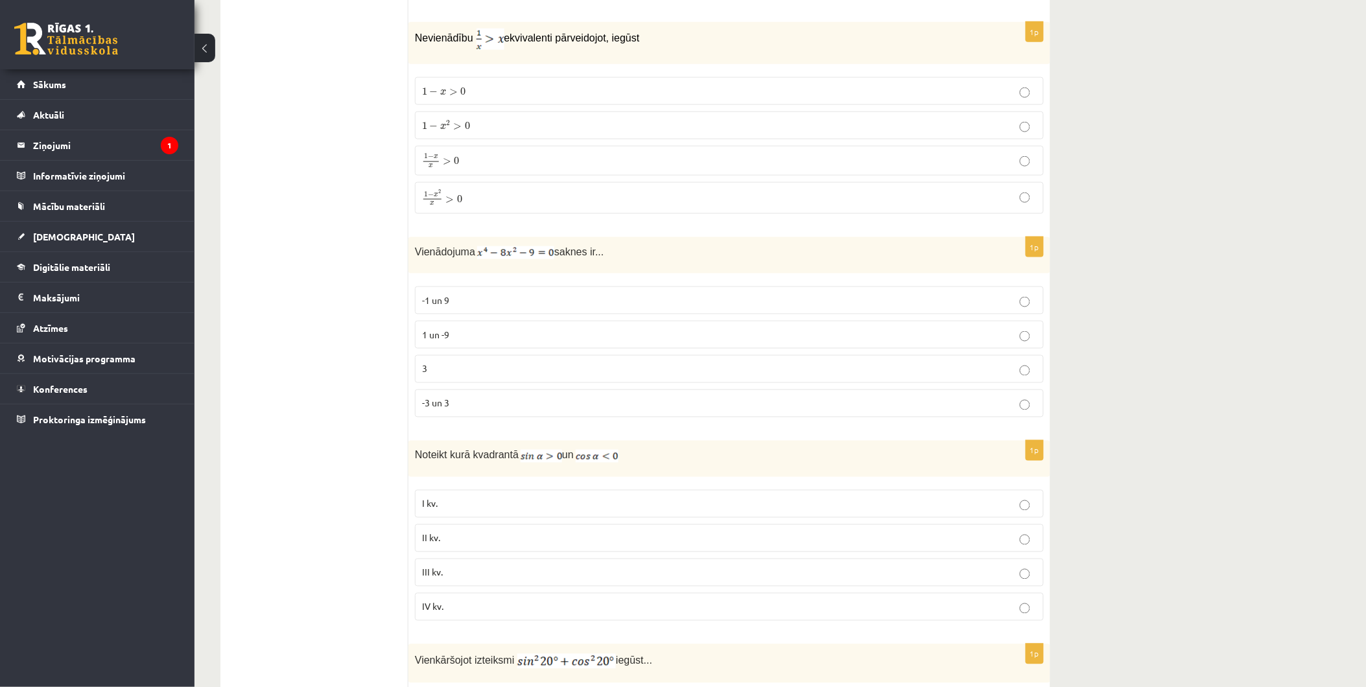
click at [469, 206] on p "1 − x 2 x > 0 1 − x 2 x > 0" at bounding box center [729, 197] width 615 height 17
click at [476, 169] on p "1 − x x > 0 1 − x x > 0" at bounding box center [729, 161] width 615 height 16
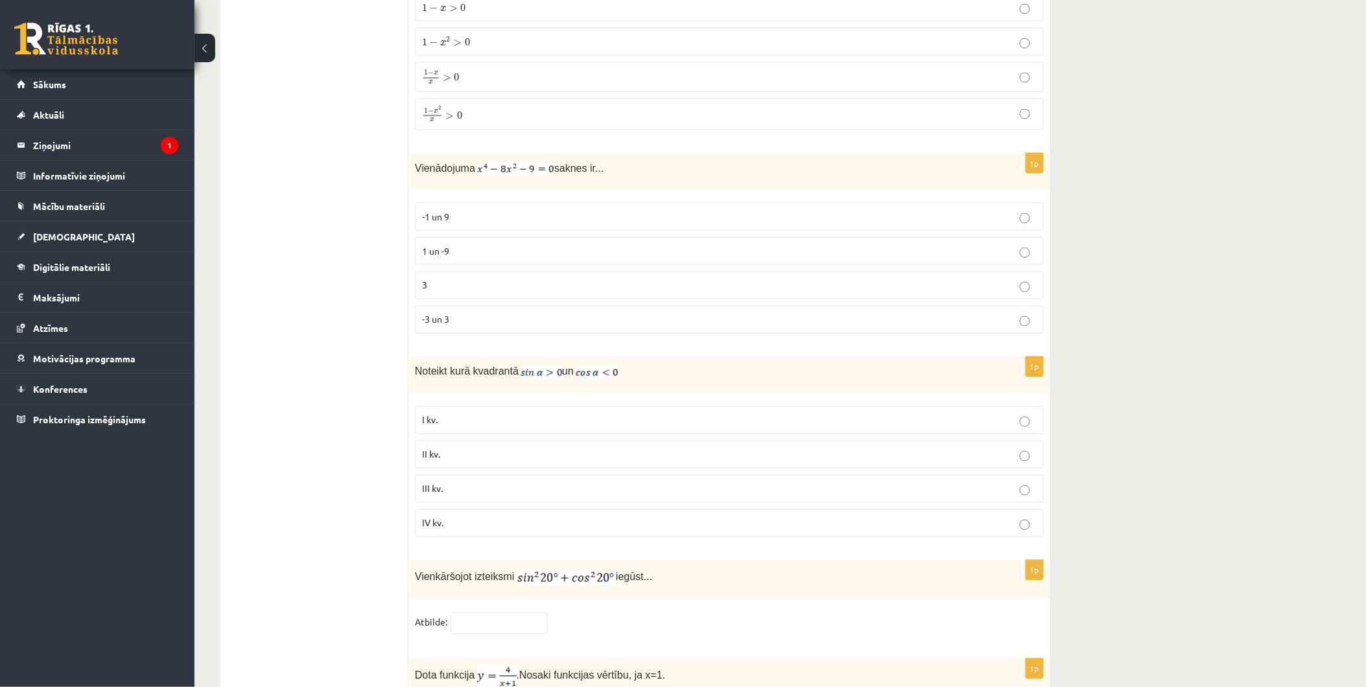
scroll to position [5886, 0]
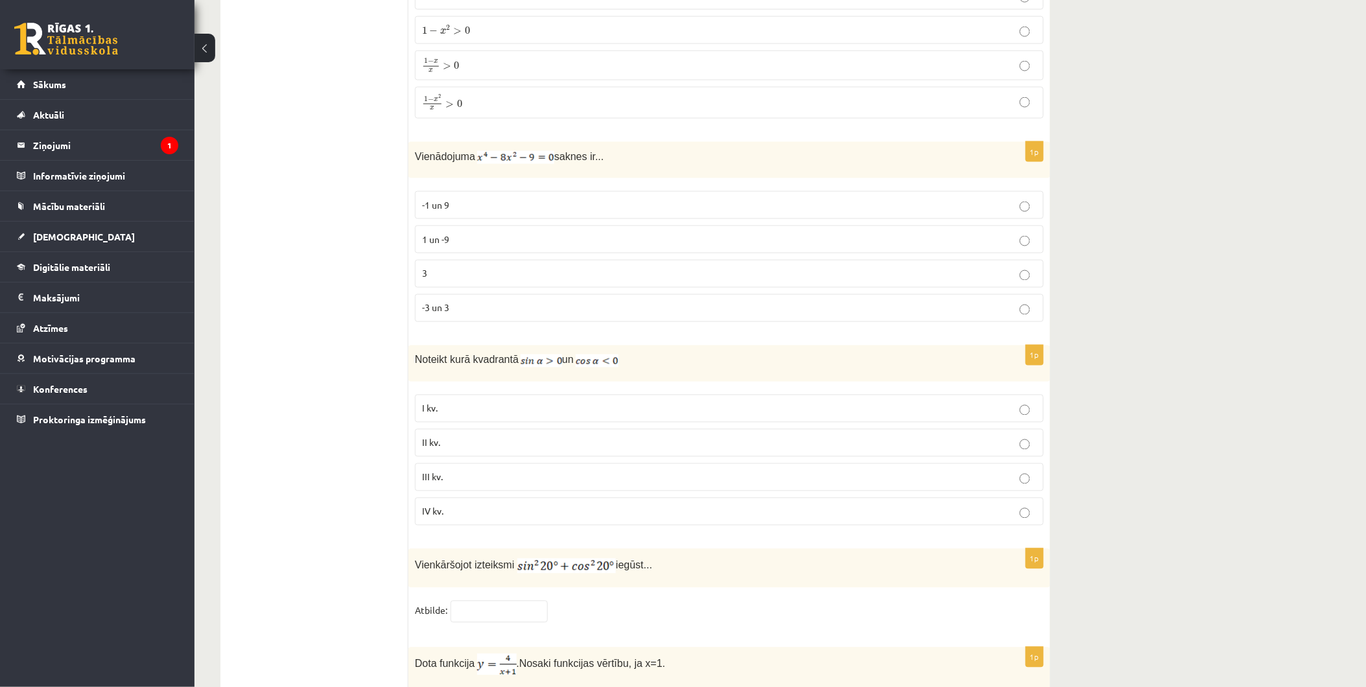
click at [455, 281] on p "3" at bounding box center [729, 274] width 615 height 14
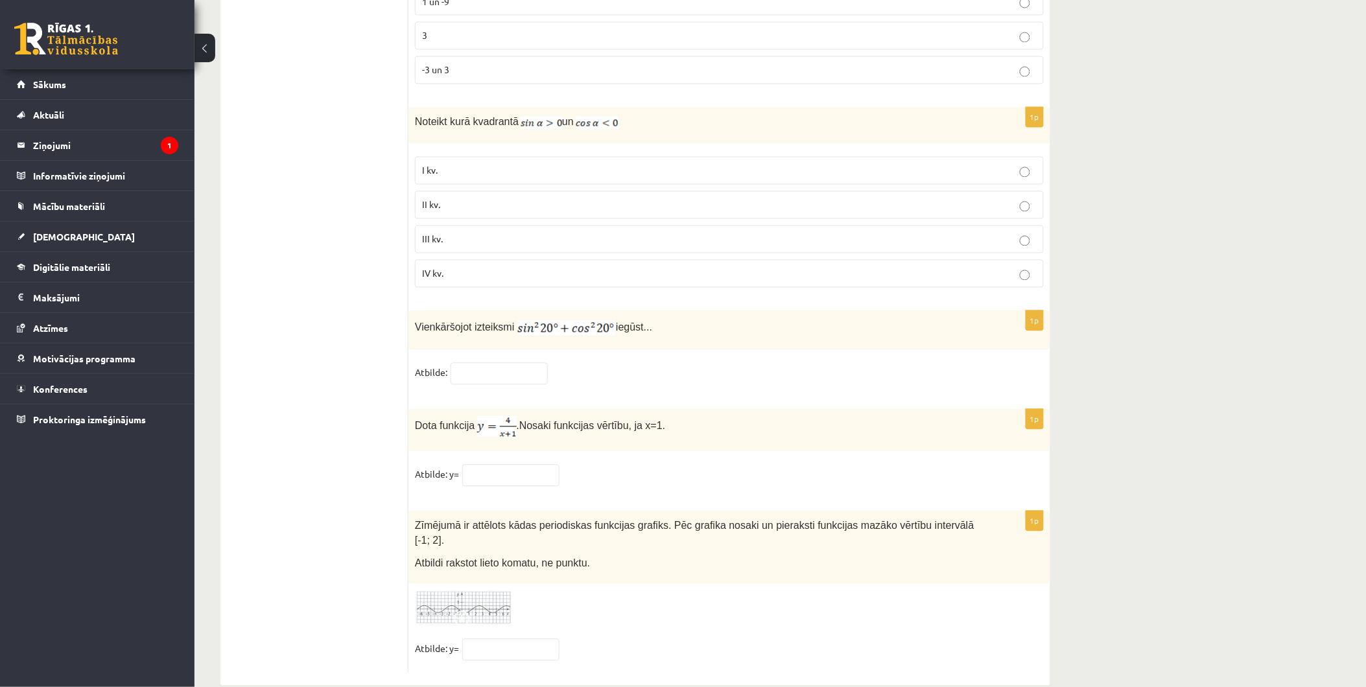
scroll to position [6148, 0]
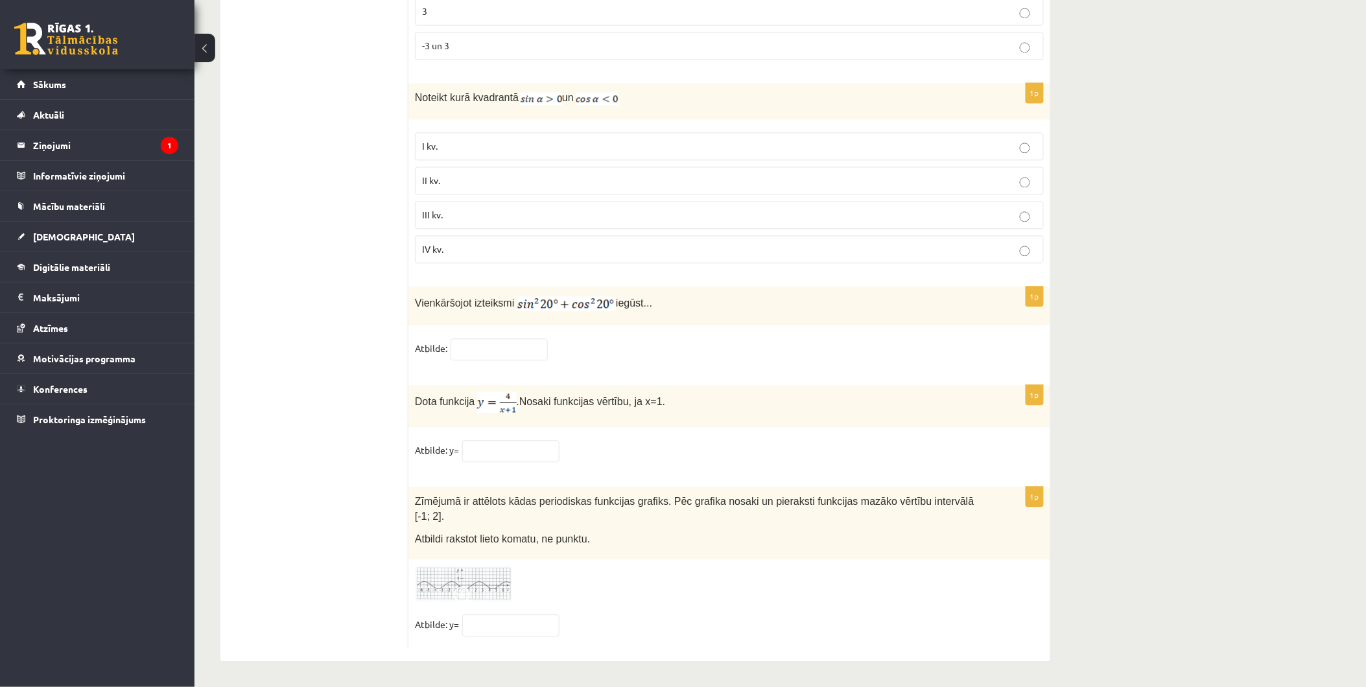
click at [465, 185] on p "II kv." at bounding box center [729, 181] width 615 height 14
click at [482, 366] on fieldset "Atbilde:" at bounding box center [729, 352] width 629 height 27
click at [495, 357] on input "text" at bounding box center [499, 350] width 97 height 22
click at [573, 341] on div "1p Vienkāršojot izteiksmi iegūst... Atbilde:" at bounding box center [730, 330] width 642 height 86
click at [991, 618] on fieldset "Atbilde: y=" at bounding box center [729, 628] width 629 height 27
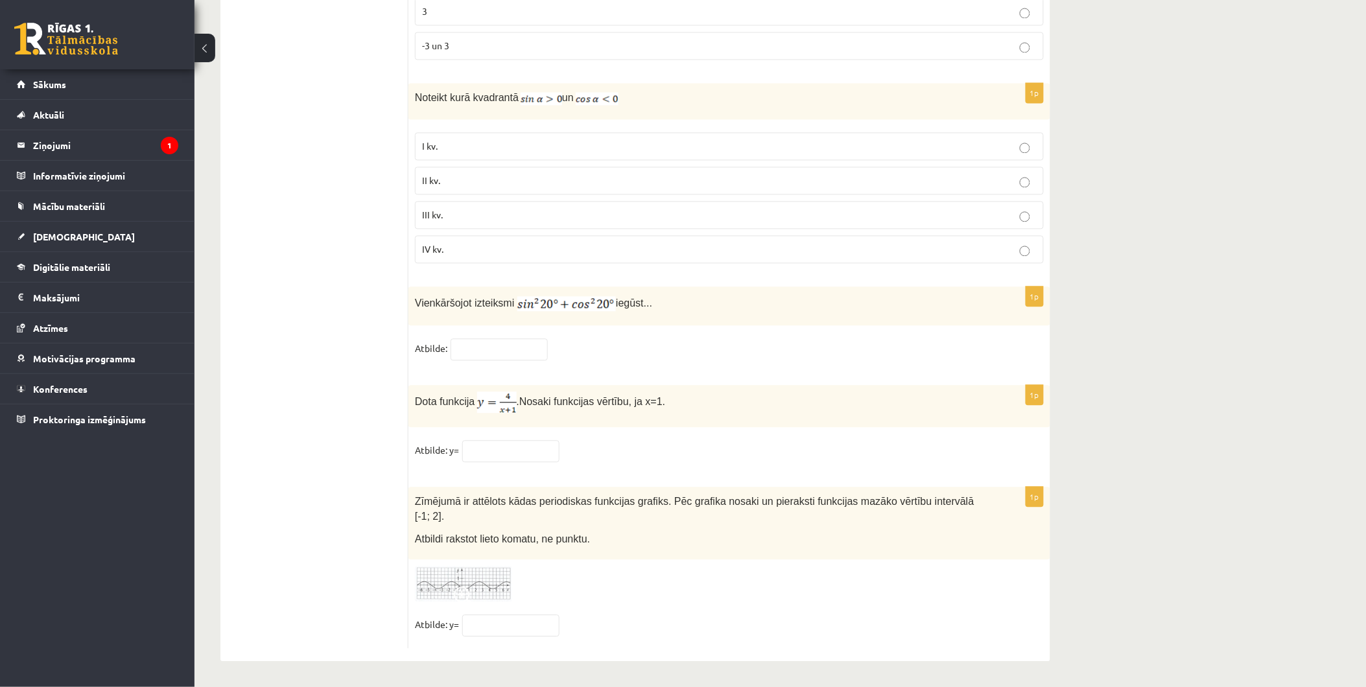
click at [983, 618] on fieldset "Atbilde: y=" at bounding box center [729, 628] width 629 height 27
click at [486, 361] on input "text" at bounding box center [499, 350] width 97 height 22
type input "**********"
click at [484, 463] on input "text" at bounding box center [510, 452] width 97 height 22
type input "*"
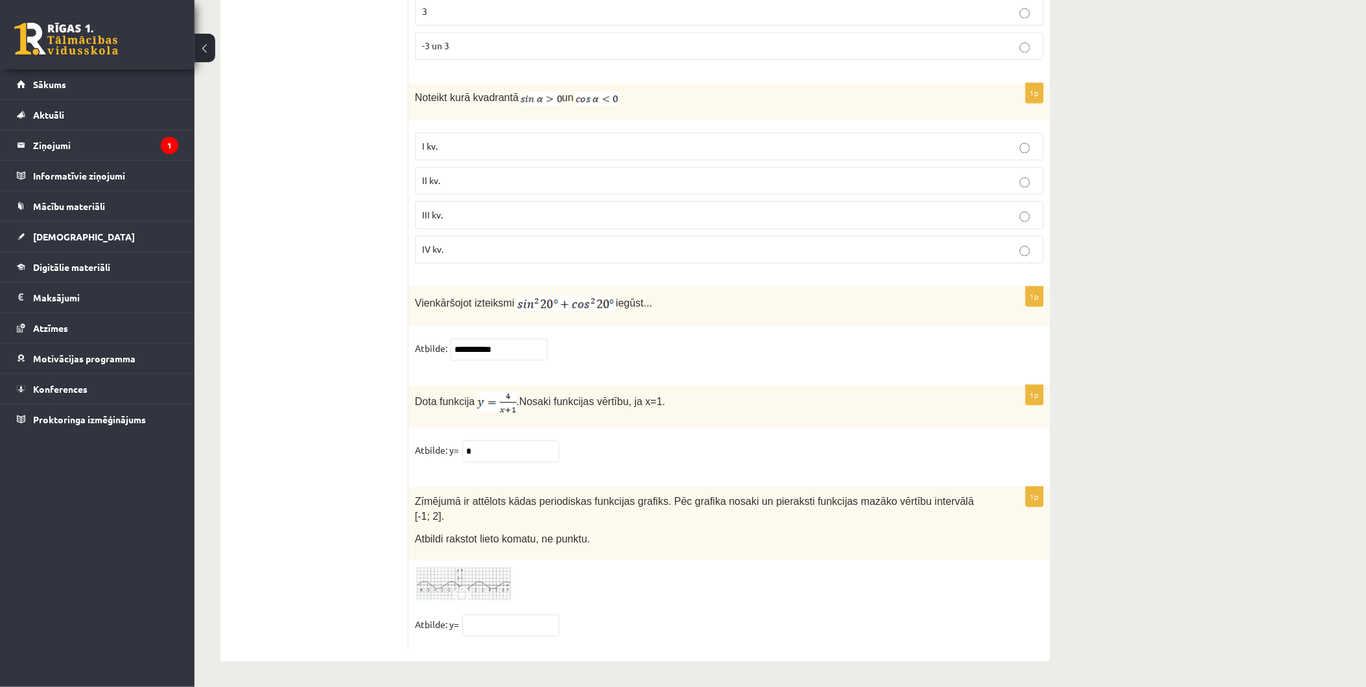
click at [477, 576] on img at bounding box center [463, 585] width 97 height 36
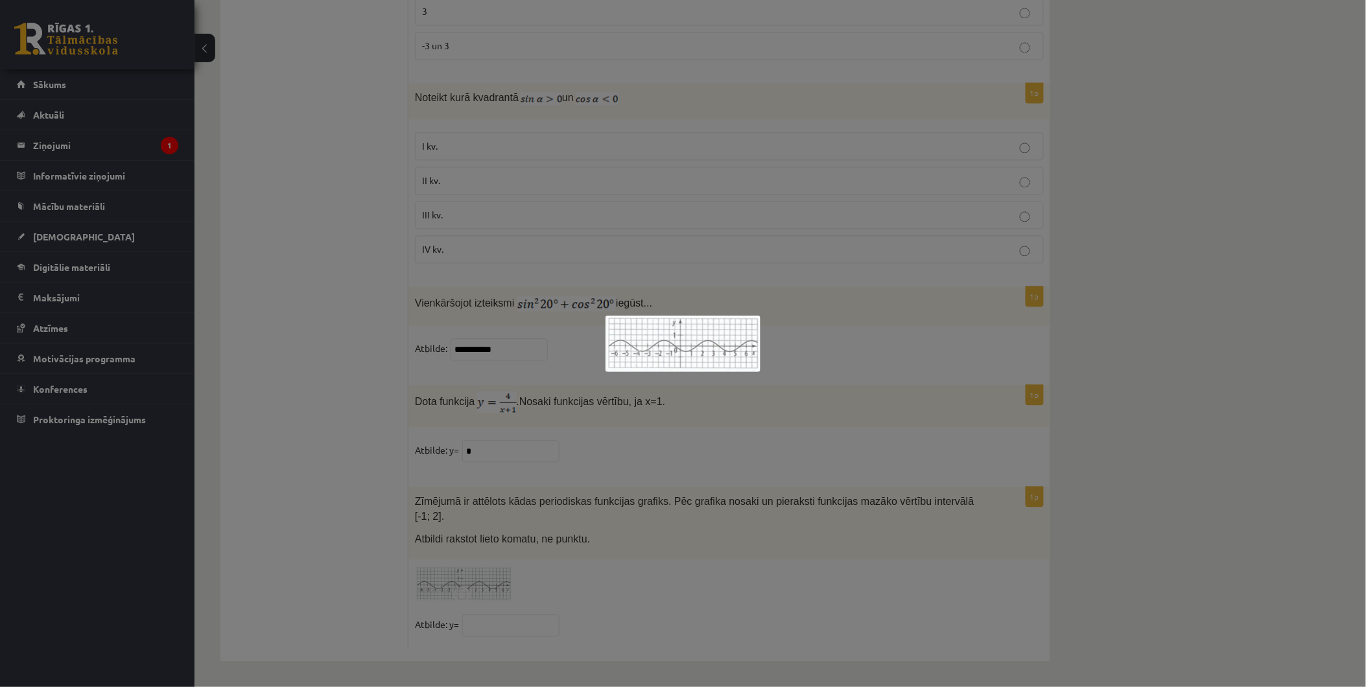
click at [321, 150] on div at bounding box center [683, 343] width 1366 height 687
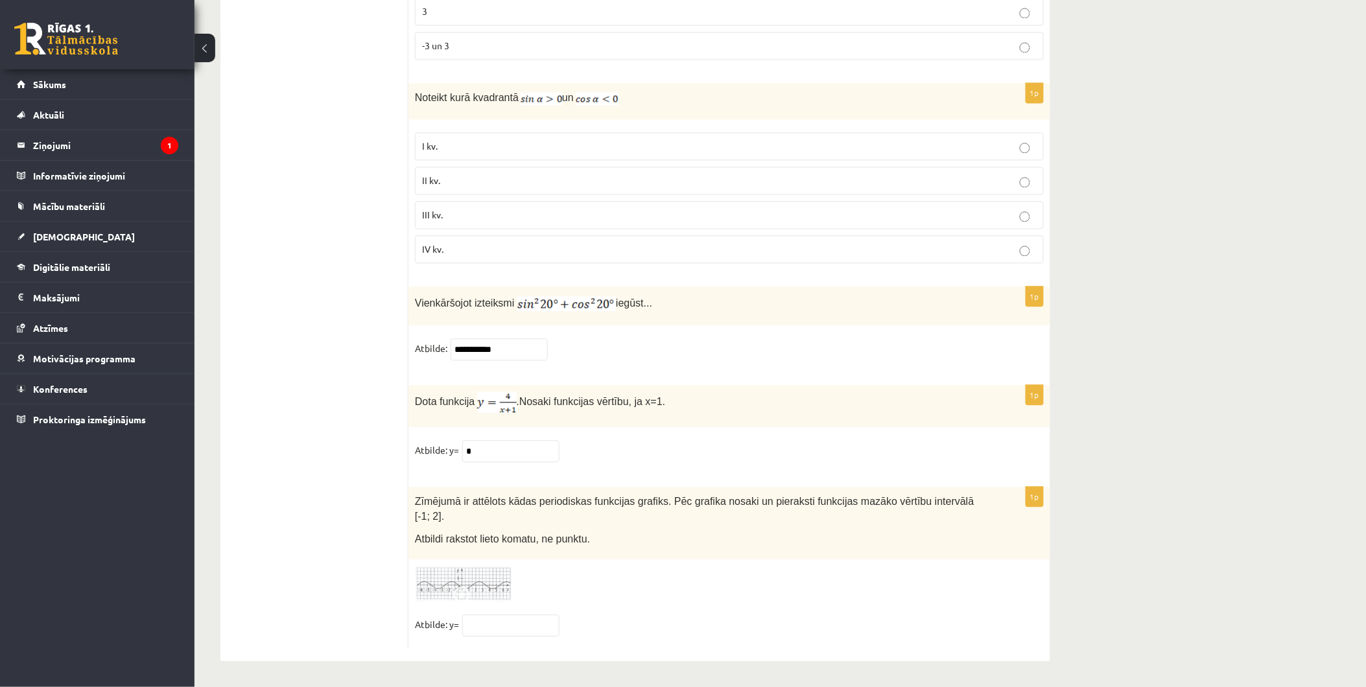
click at [471, 577] on img at bounding box center [463, 585] width 97 height 36
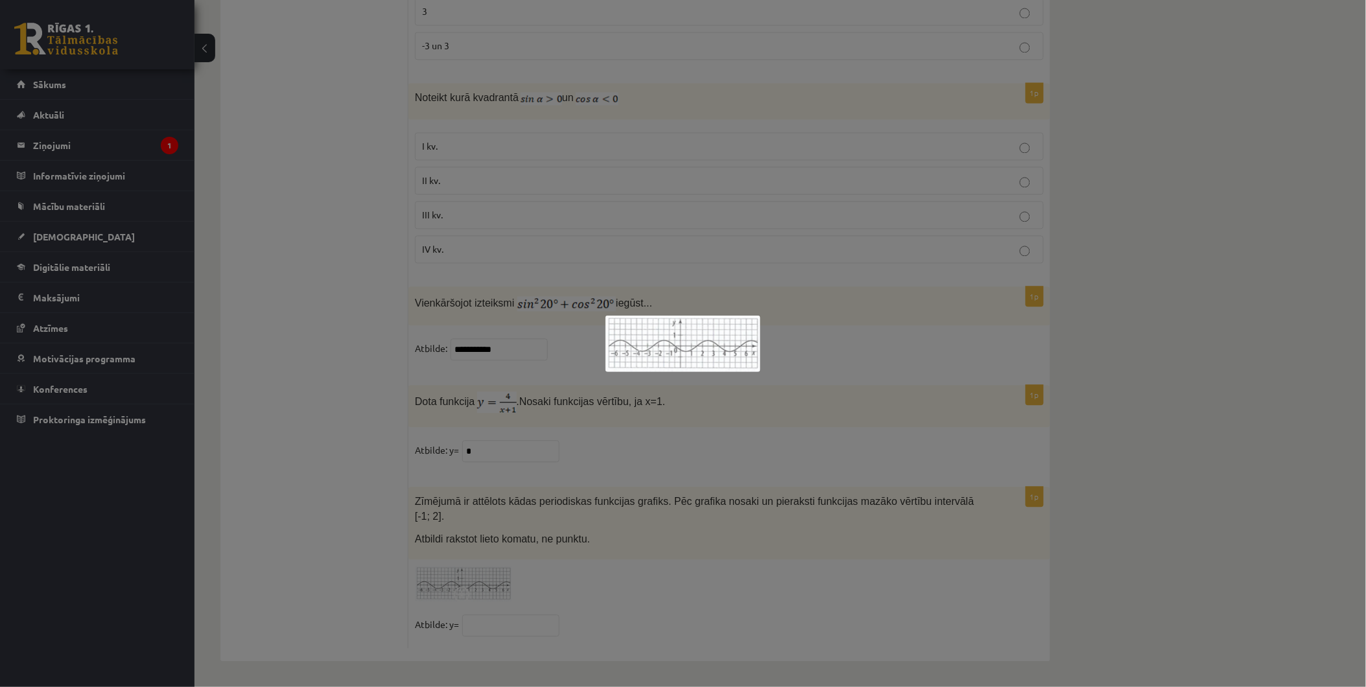
click at [442, 559] on div at bounding box center [683, 343] width 1366 height 687
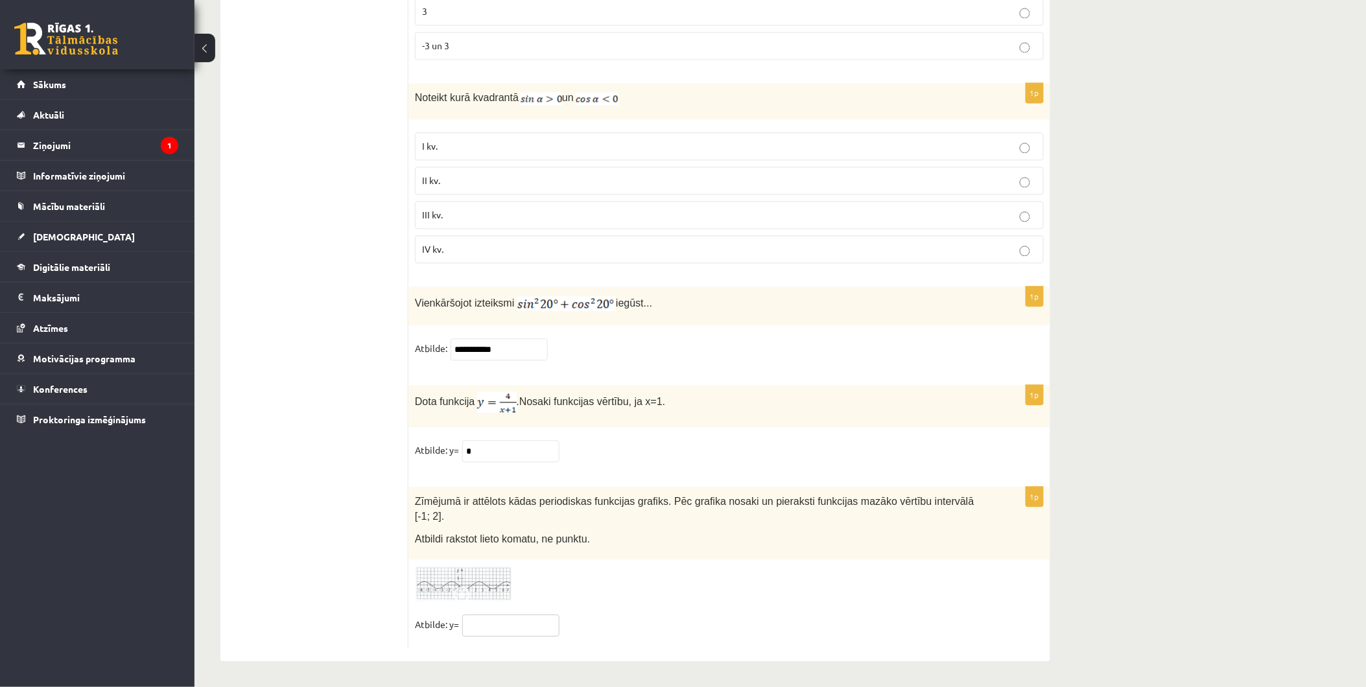
click at [497, 618] on input "text" at bounding box center [510, 626] width 97 height 22
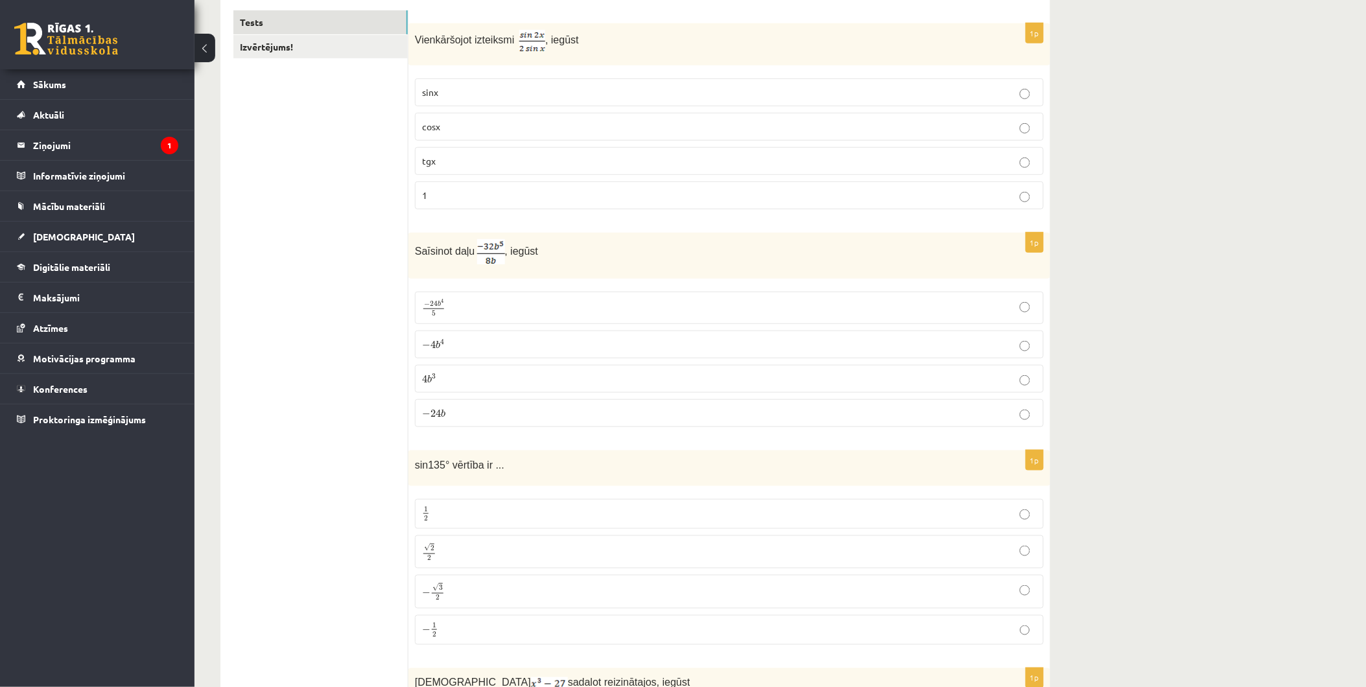
scroll to position [0, 0]
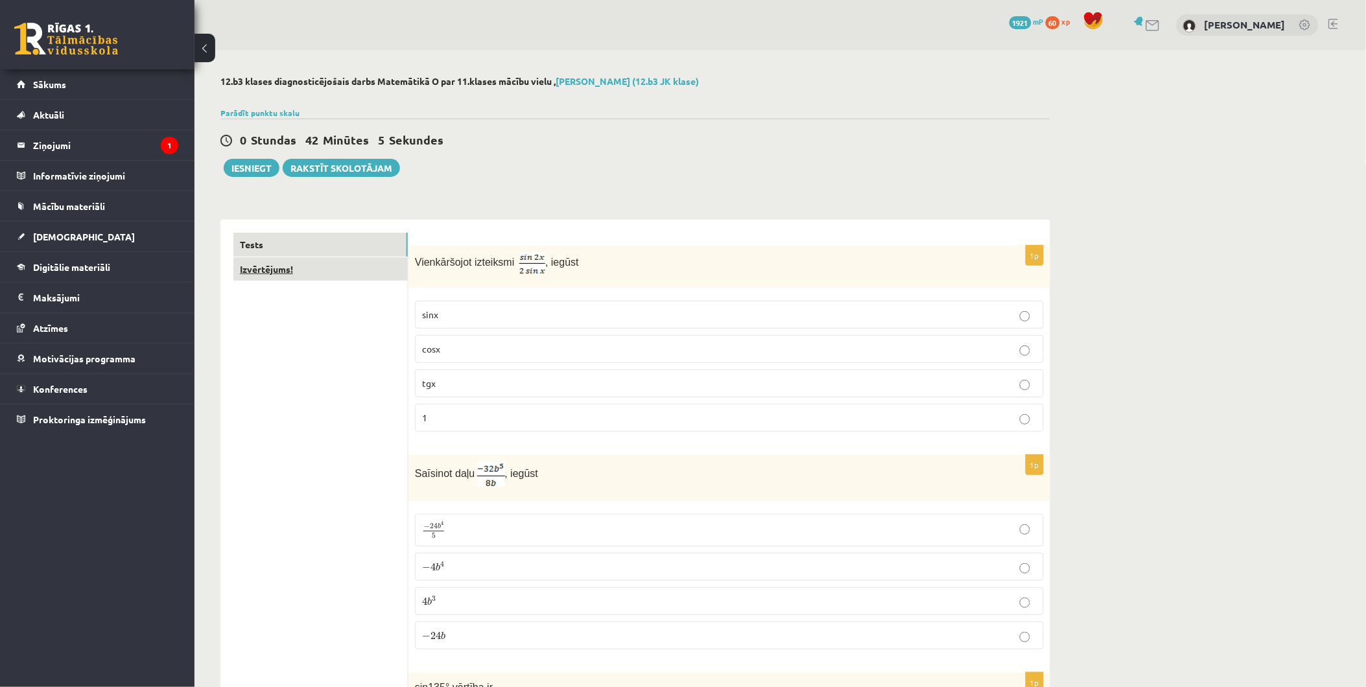
type input "***"
click at [286, 270] on link "Izvērtējums!" at bounding box center [320, 269] width 174 height 24
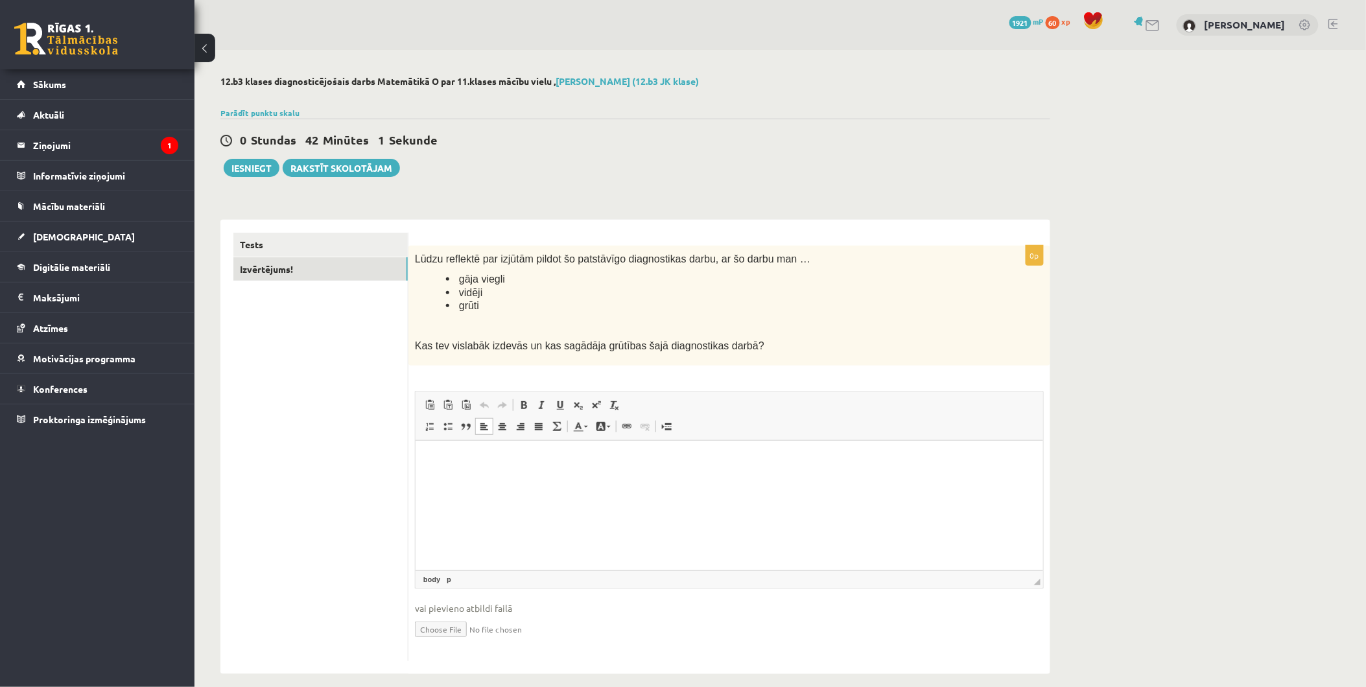
click at [493, 480] on html at bounding box center [729, 460] width 628 height 40
click at [519, 455] on p "******" at bounding box center [729, 460] width 602 height 14
click at [268, 169] on button "Iesniegt" at bounding box center [252, 168] width 56 height 18
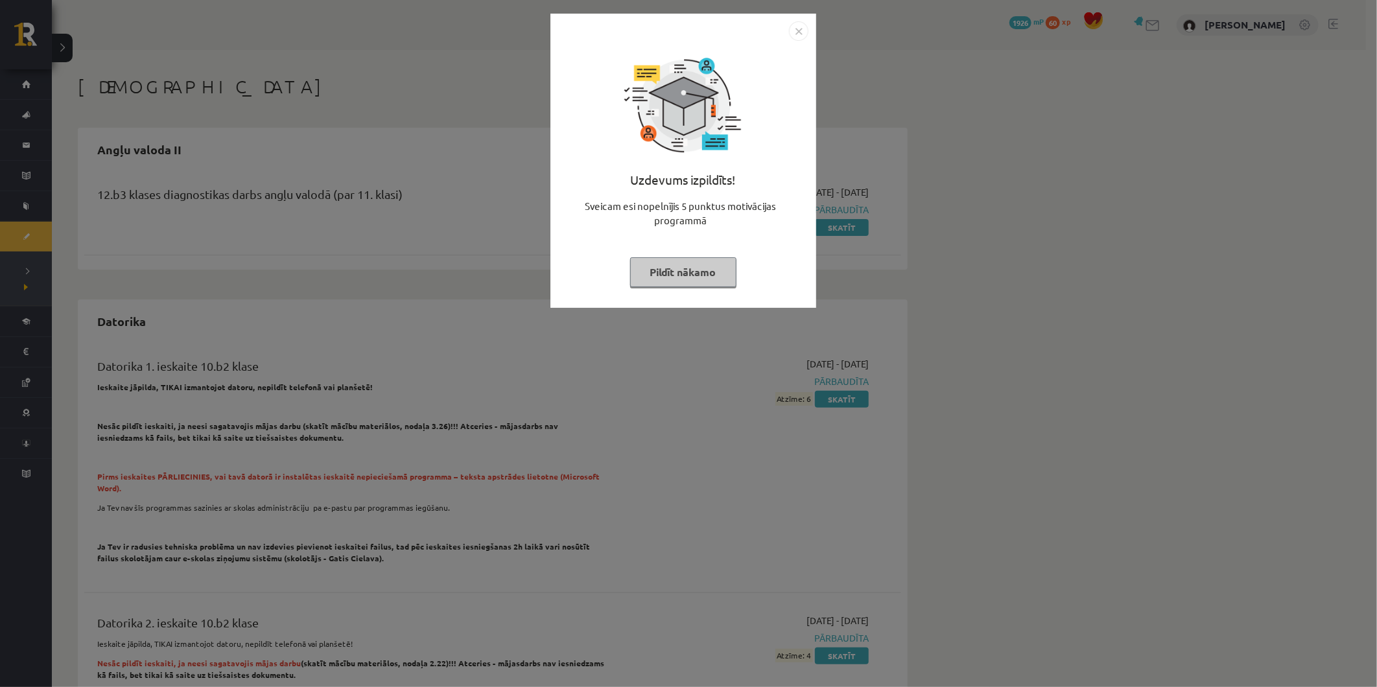
click at [701, 275] on button "Pildīt nākamo" at bounding box center [683, 272] width 106 height 30
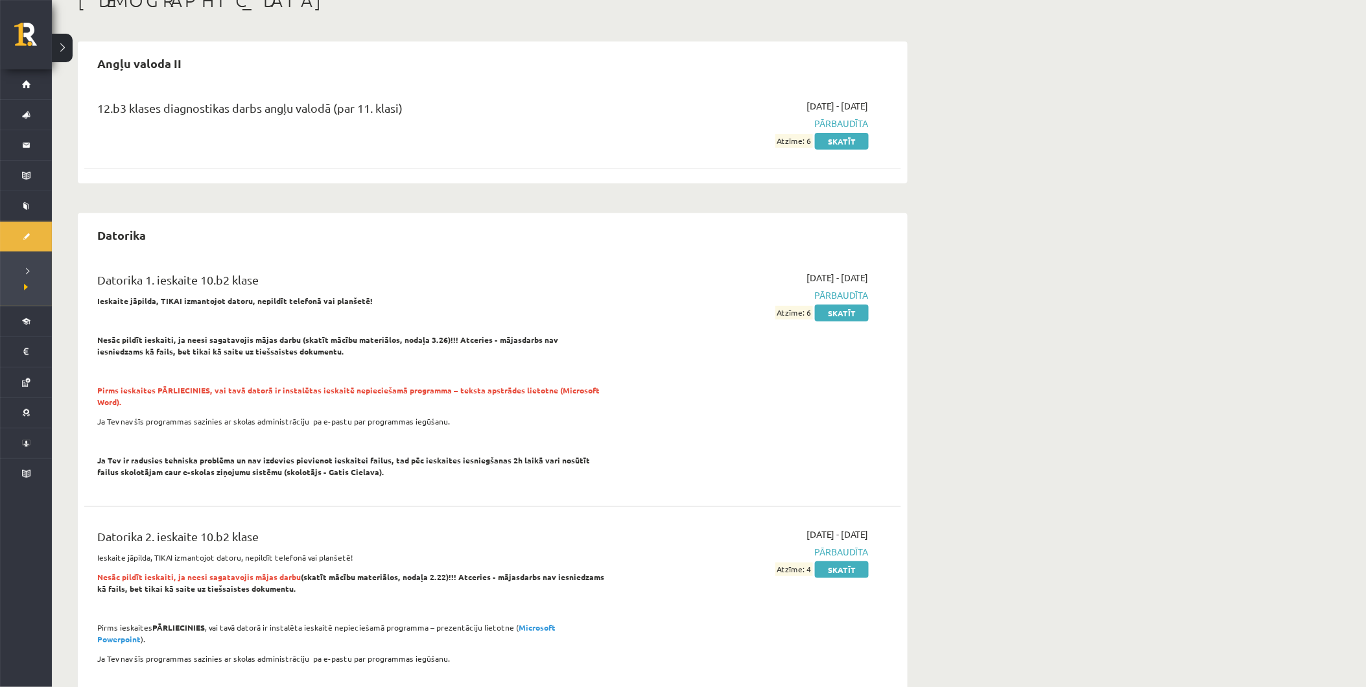
scroll to position [95, 0]
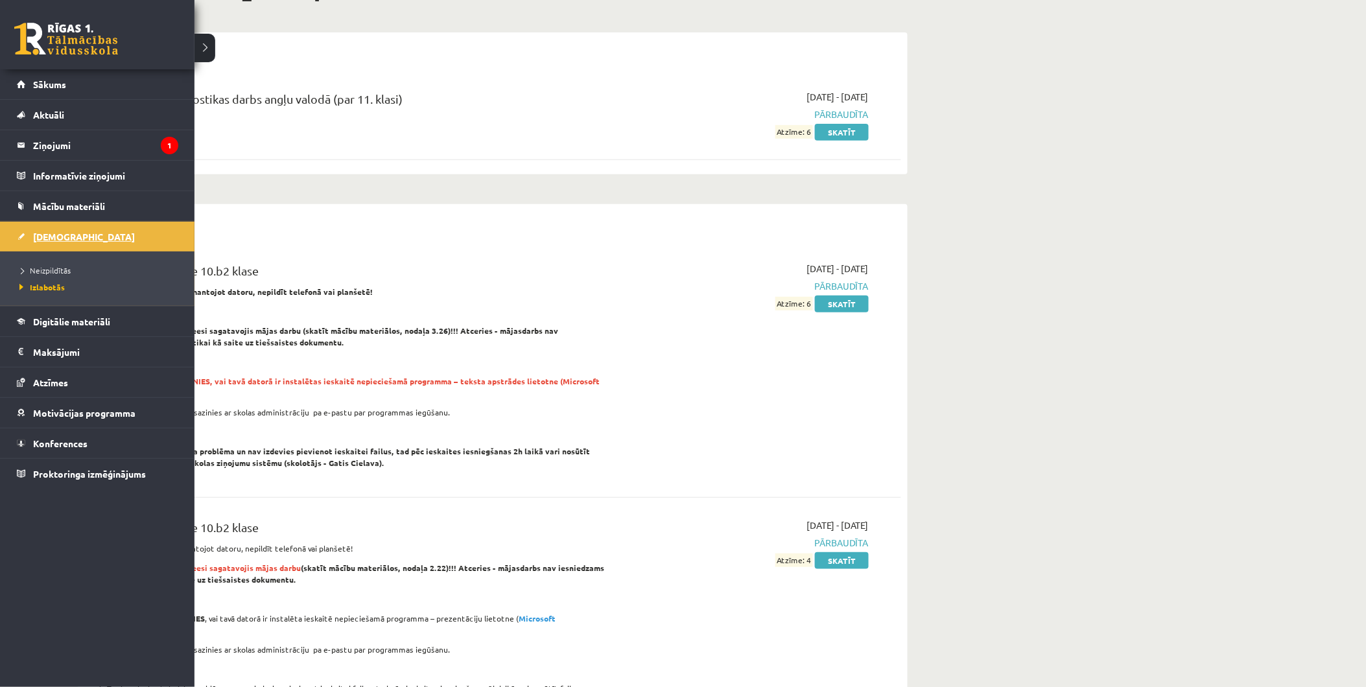
click at [36, 237] on span "[DEMOGRAPHIC_DATA]" at bounding box center [84, 237] width 102 height 12
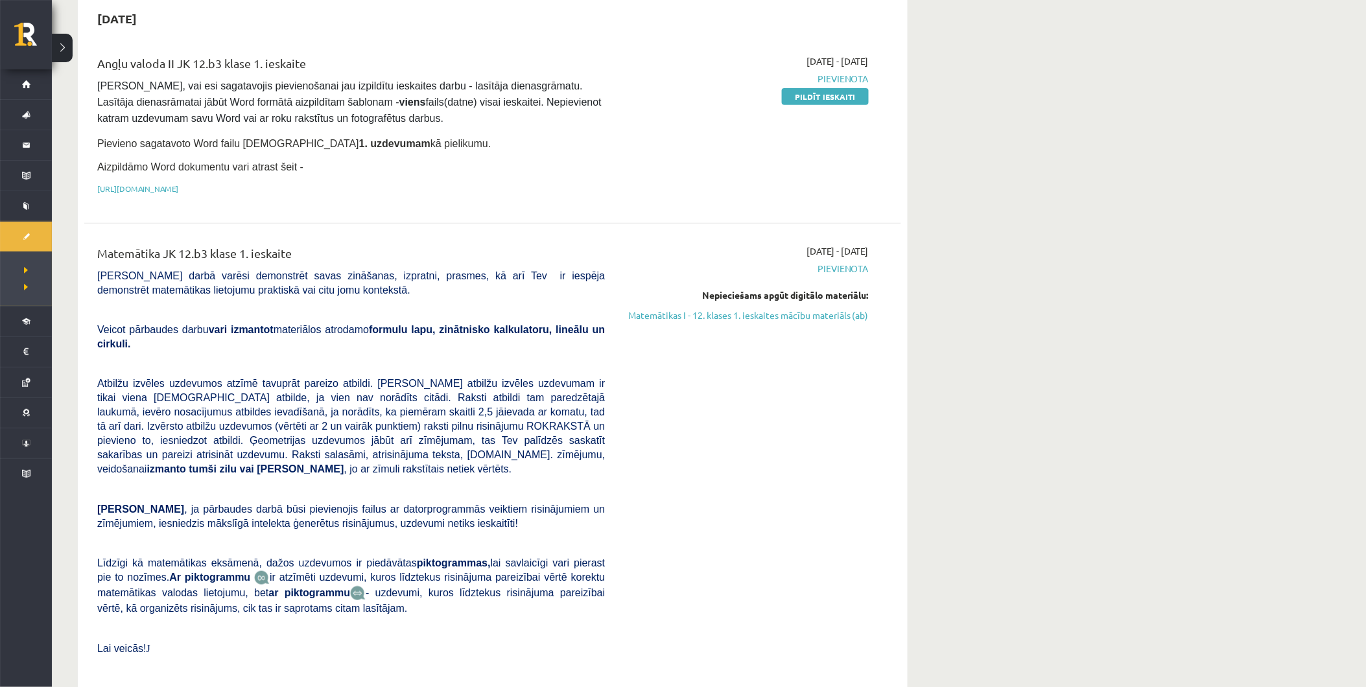
scroll to position [167, 0]
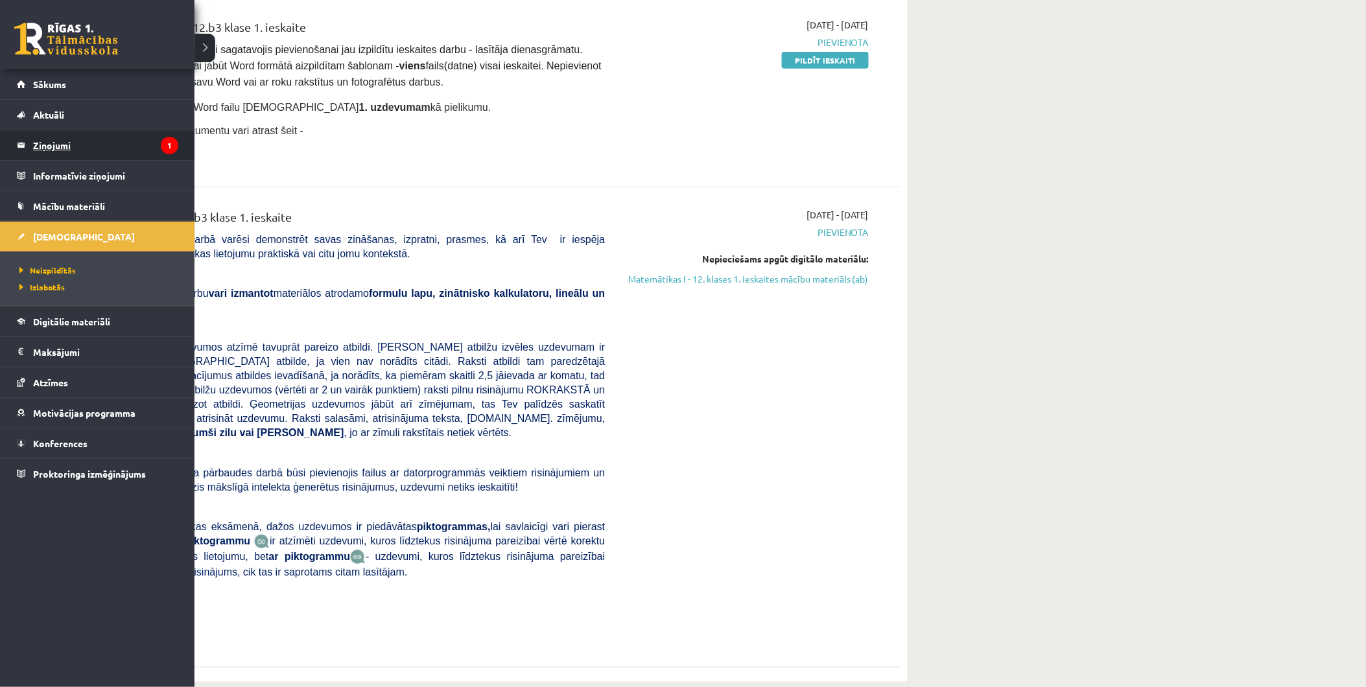
click at [67, 152] on legend "Ziņojumi 1" at bounding box center [105, 145] width 145 height 30
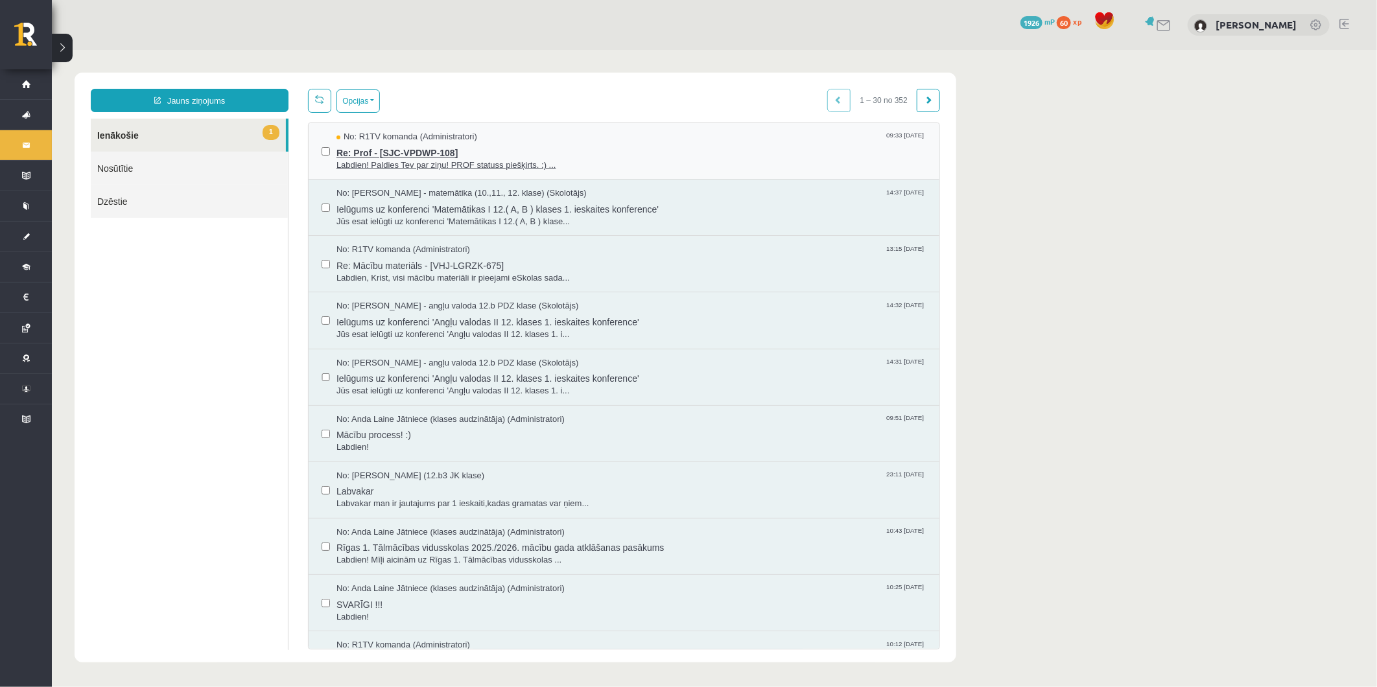
click at [535, 137] on div "No: R1TV komanda (Administratori) 09:33 [DATE]" at bounding box center [631, 136] width 590 height 12
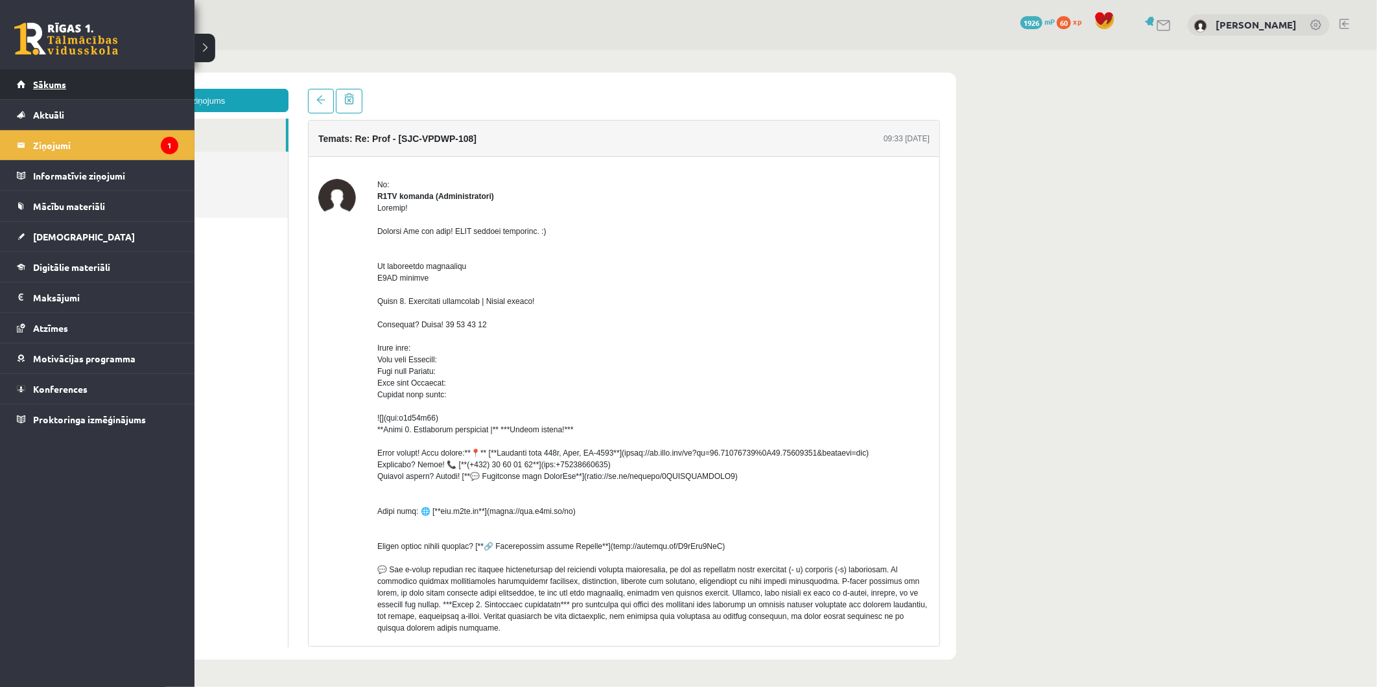
click at [36, 81] on span "Sākums" at bounding box center [49, 84] width 33 height 12
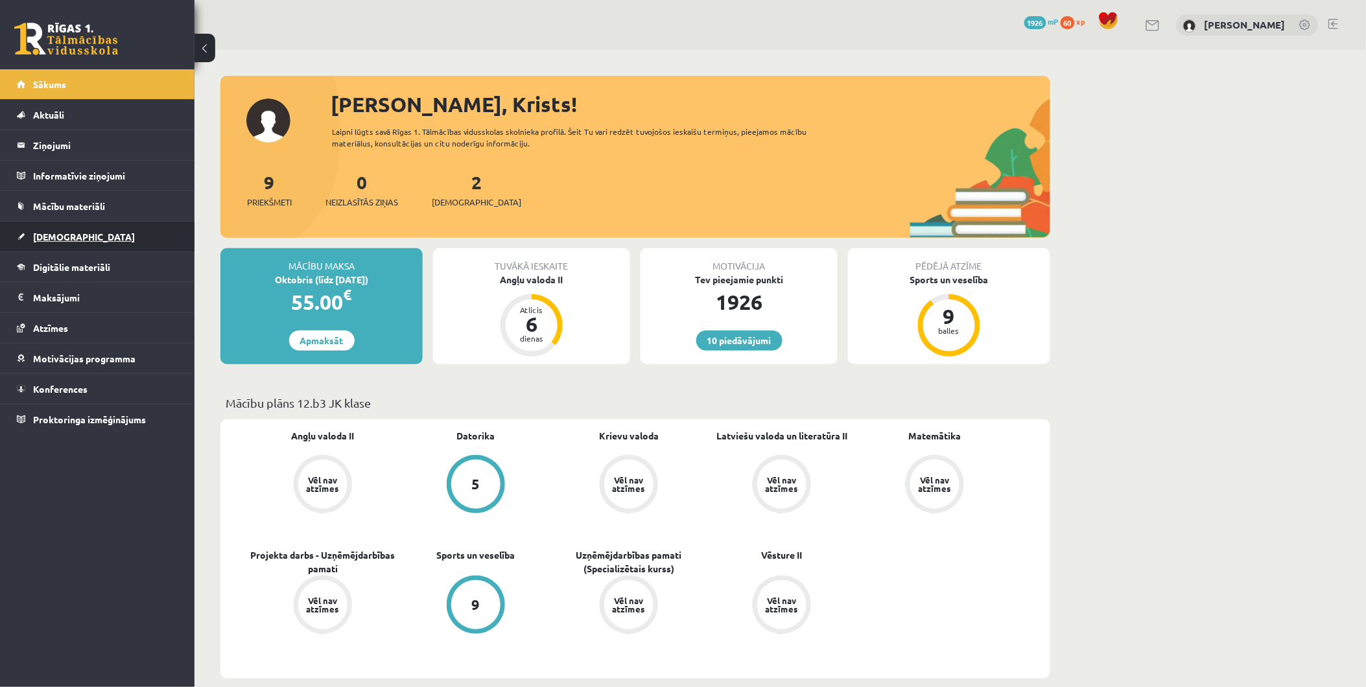
click at [42, 229] on link "[DEMOGRAPHIC_DATA]" at bounding box center [97, 237] width 161 height 30
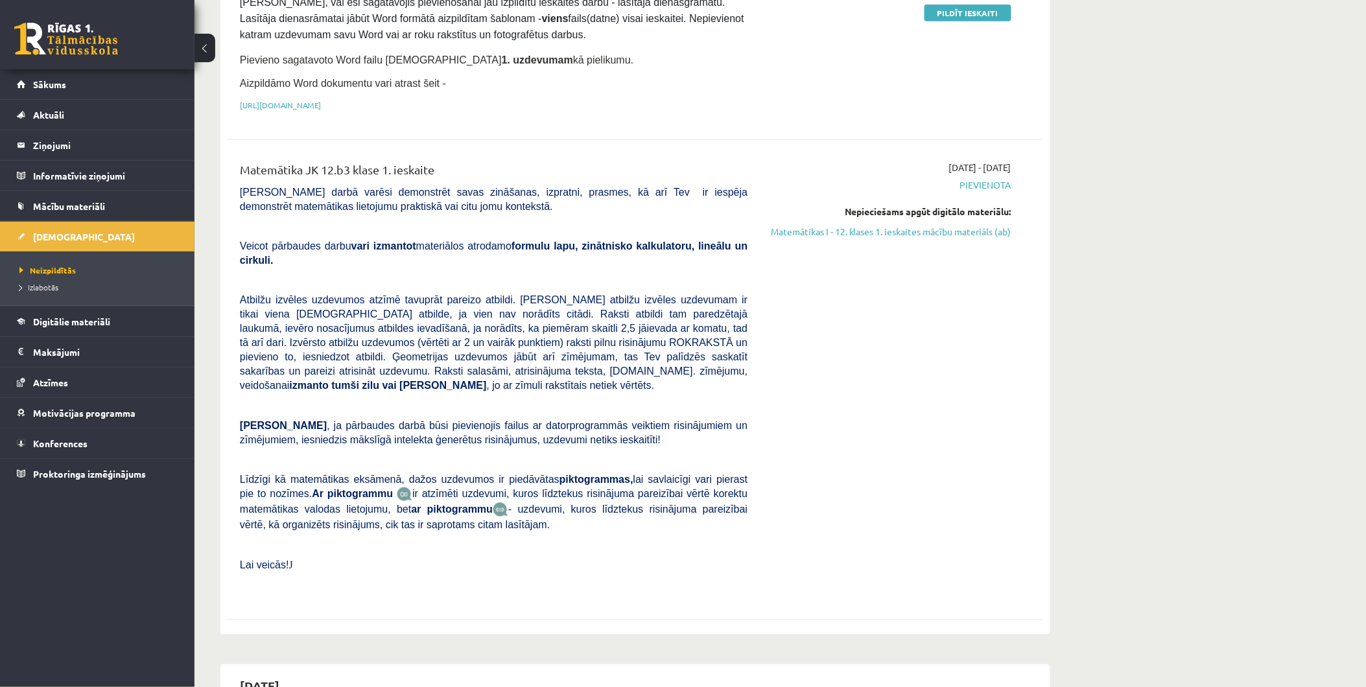
scroll to position [216, 0]
